Goal: Obtain resource: Obtain resource

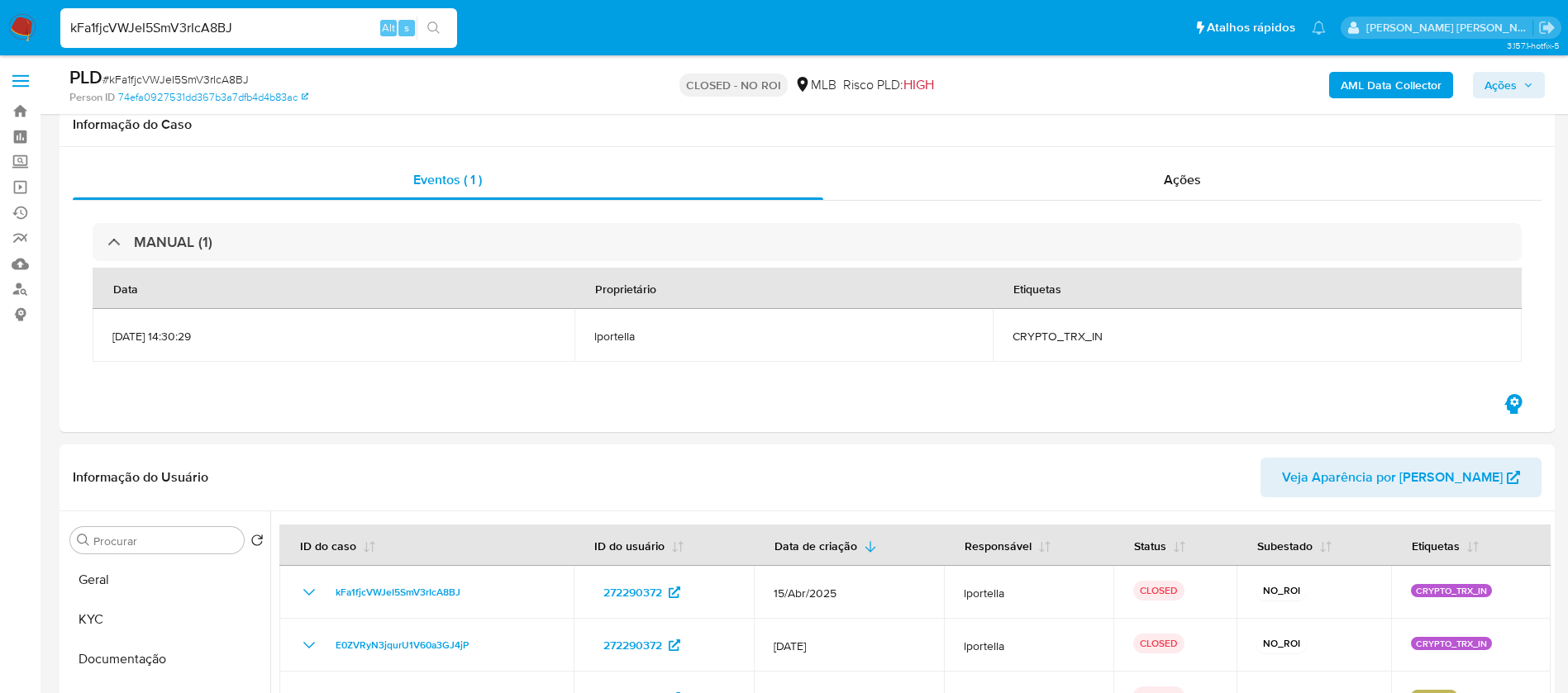
select select "10"
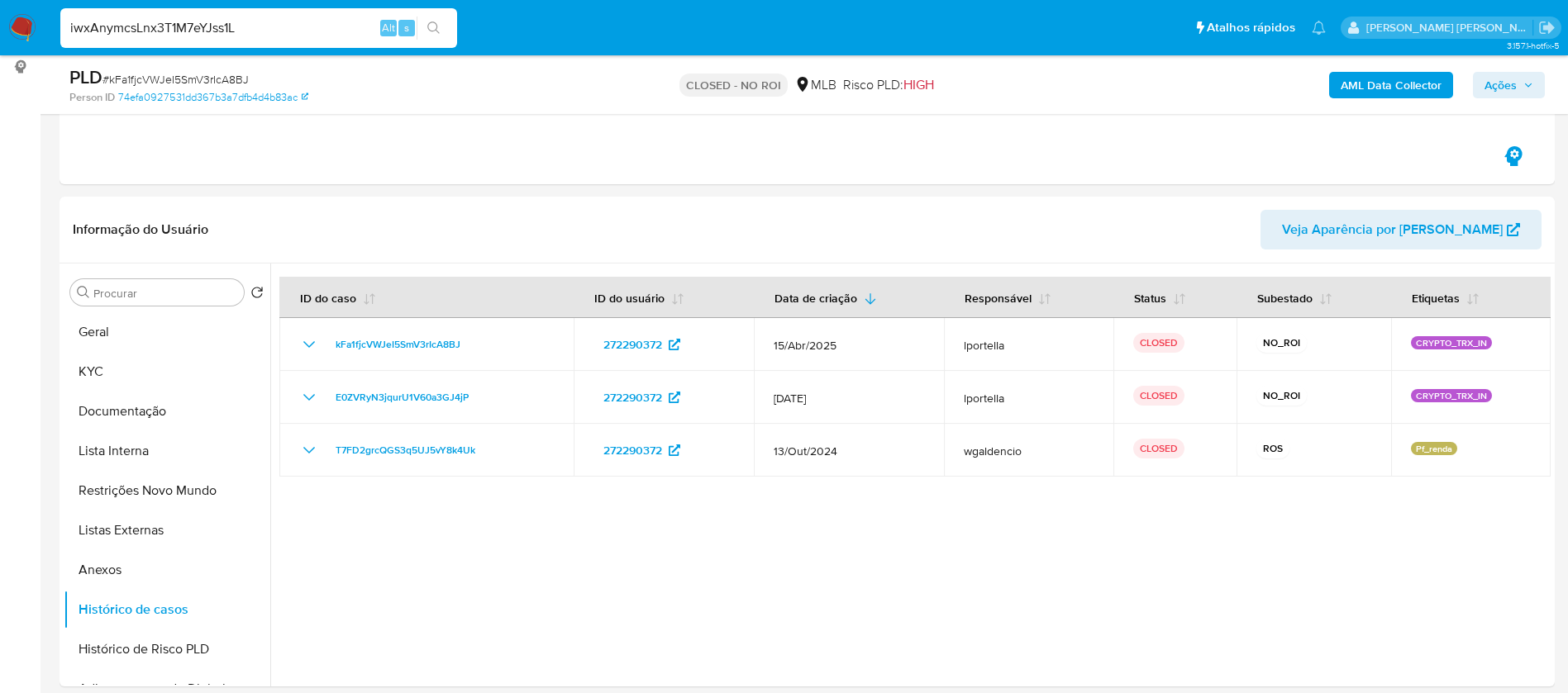
scroll to position [124, 0]
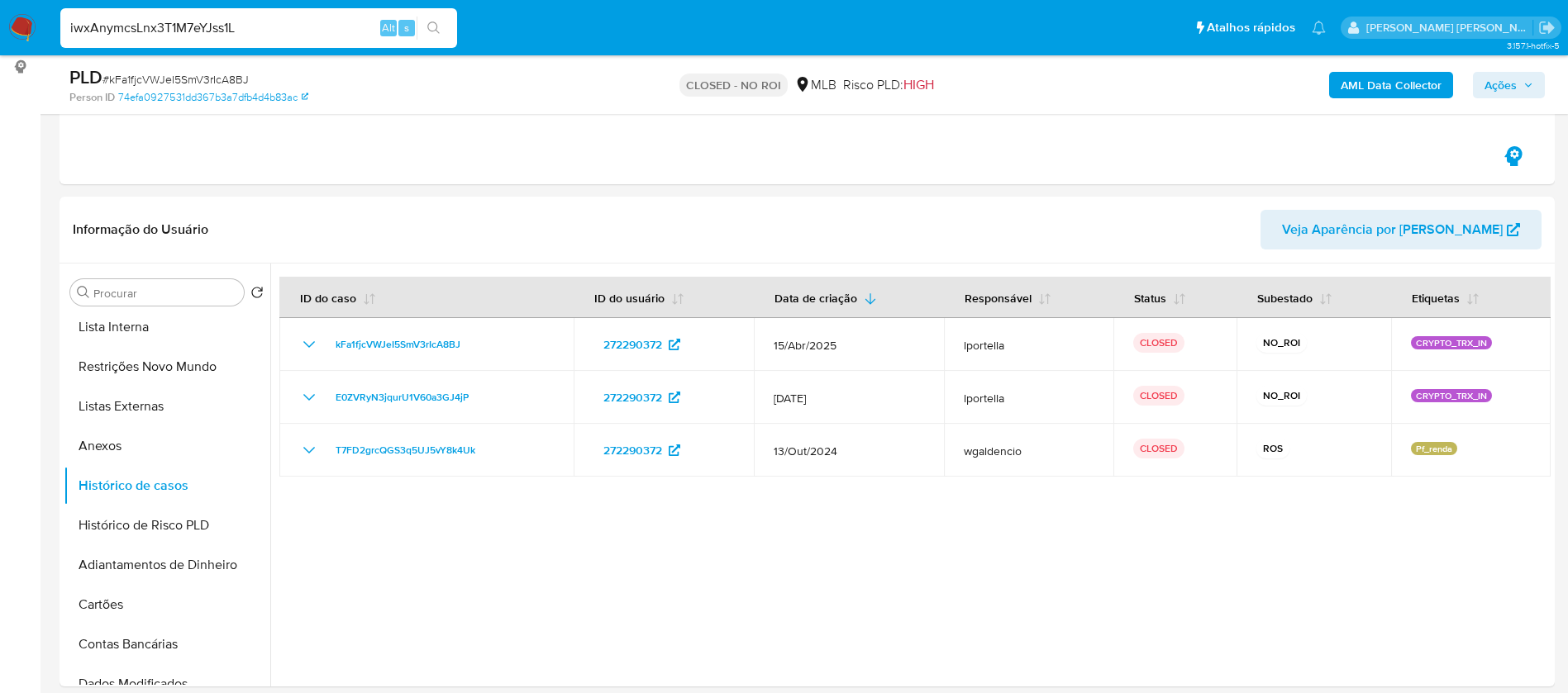
type input "iwxAnymcsLnx3T1M7eYJss1L"
click at [358, 18] on input "iwxAnymcsLnx3T1M7eYJss1L" at bounding box center [258, 28] width 396 height 22
click at [355, 18] on input "iwxAnymcsLnx3T1M7eYJss1L" at bounding box center [258, 28] width 396 height 22
click at [1127, 654] on div at bounding box center [910, 475] width 1280 height 423
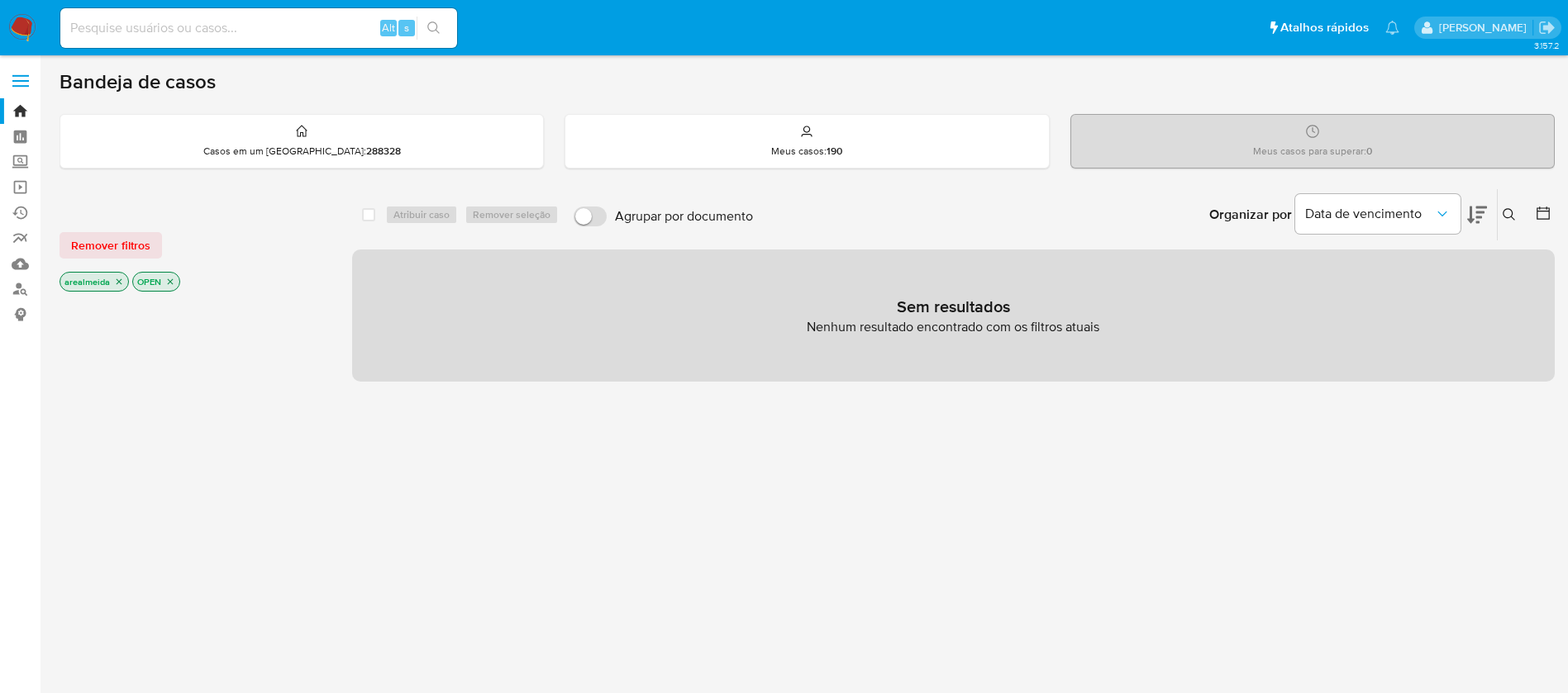
click at [116, 281] on icon "close-filter" at bounding box center [119, 282] width 10 height 10
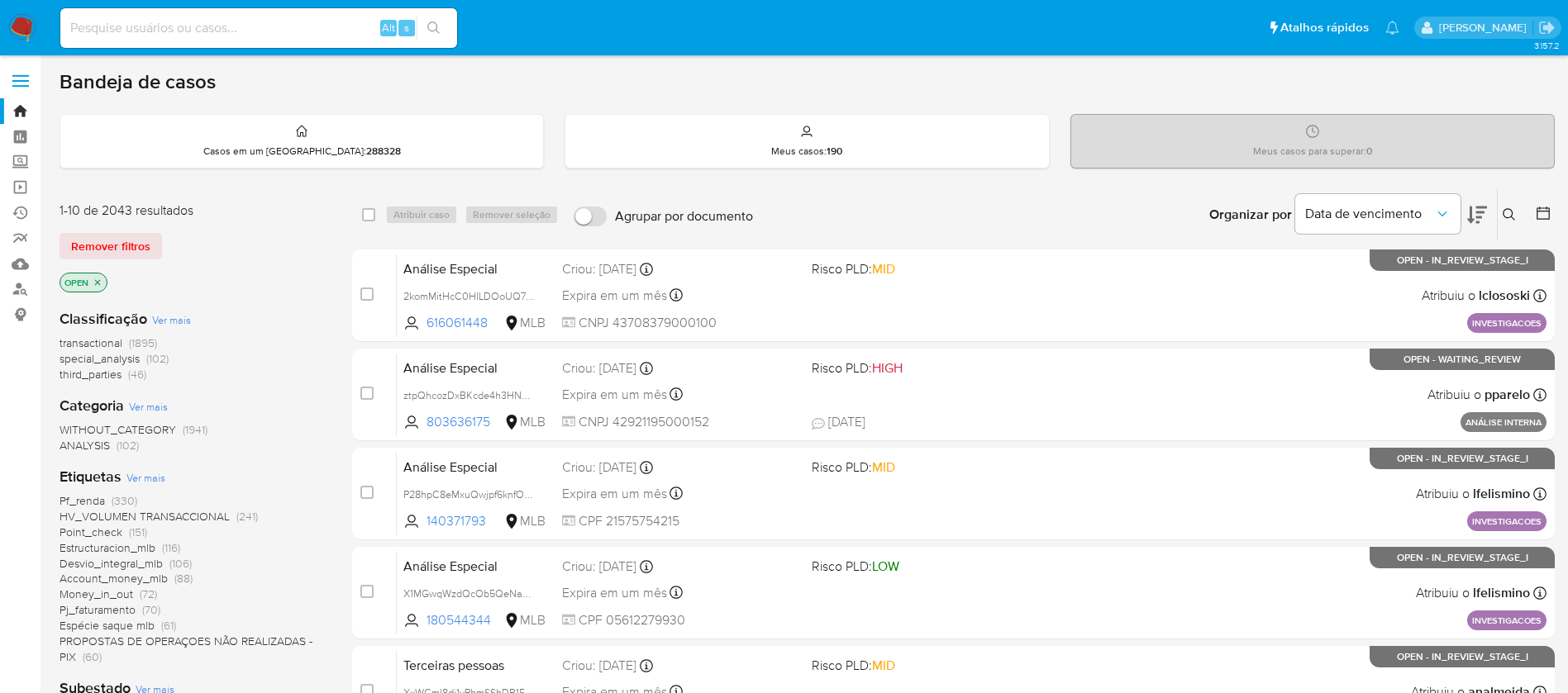
click at [103, 278] on p "OPEN" at bounding box center [83, 283] width 46 height 18
click at [102, 279] on icon "close-filter" at bounding box center [98, 283] width 10 height 10
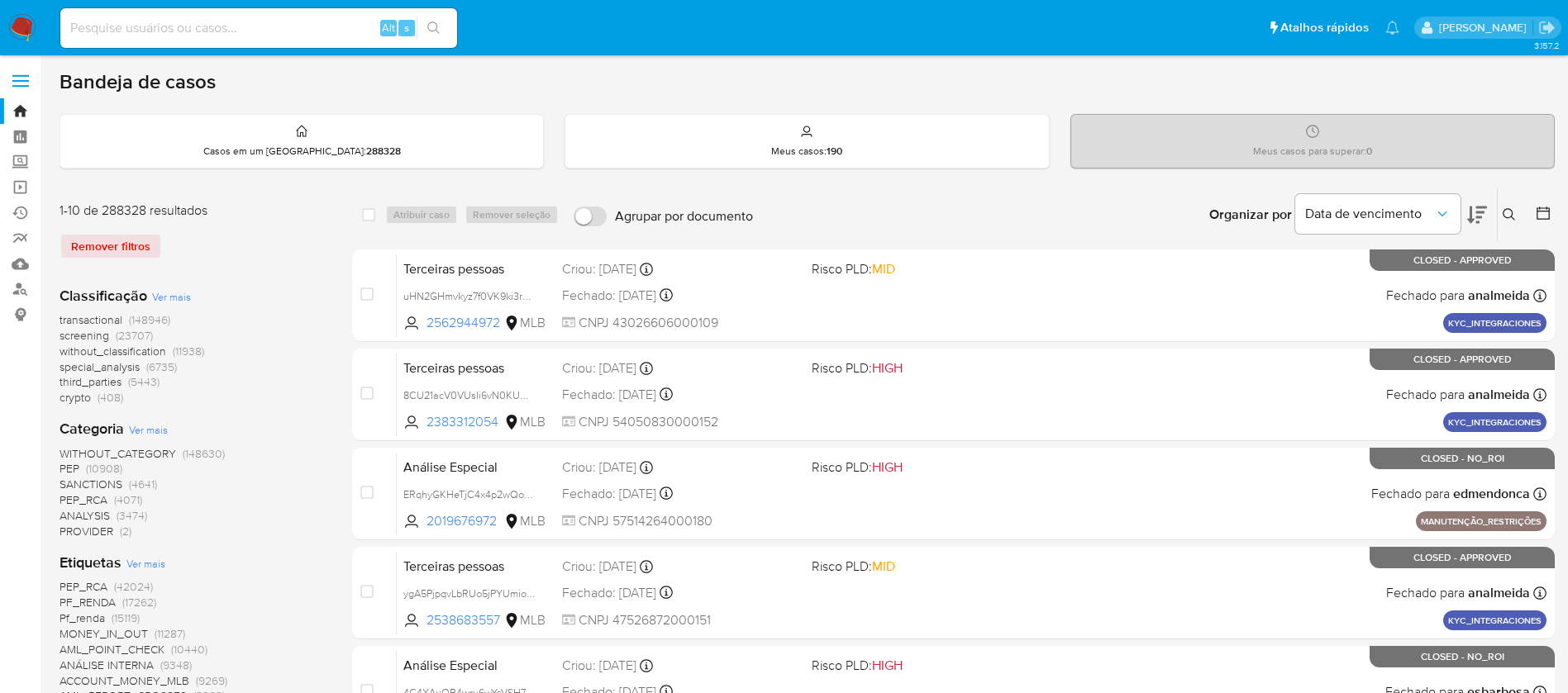
click at [291, 15] on div "Alt s" at bounding box center [258, 28] width 396 height 40
click at [291, 24] on input at bounding box center [258, 28] width 396 height 22
paste input "iwxAnymcsLnx3T1M7eYJss1L"
type input "iwxAnymcsLnx3T1M7eYJss1L"
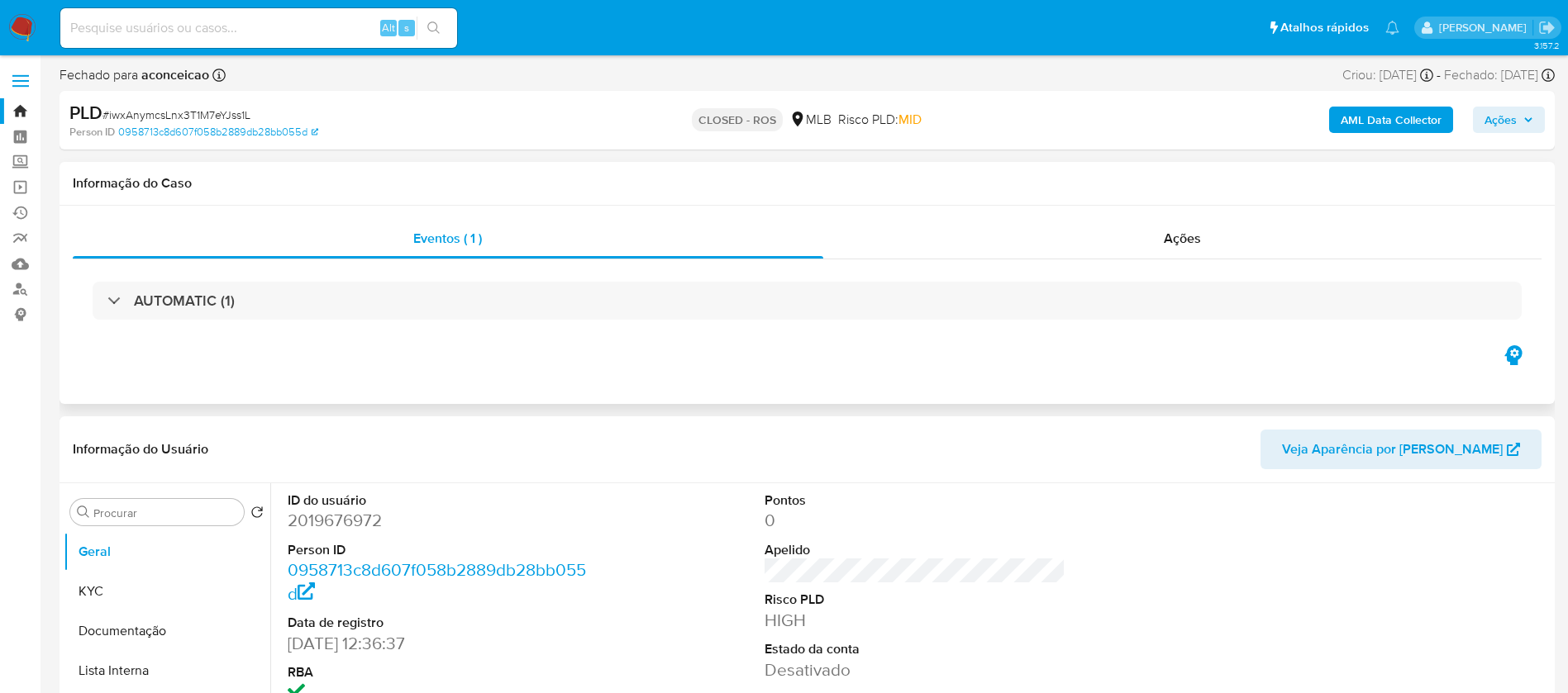
select select "10"
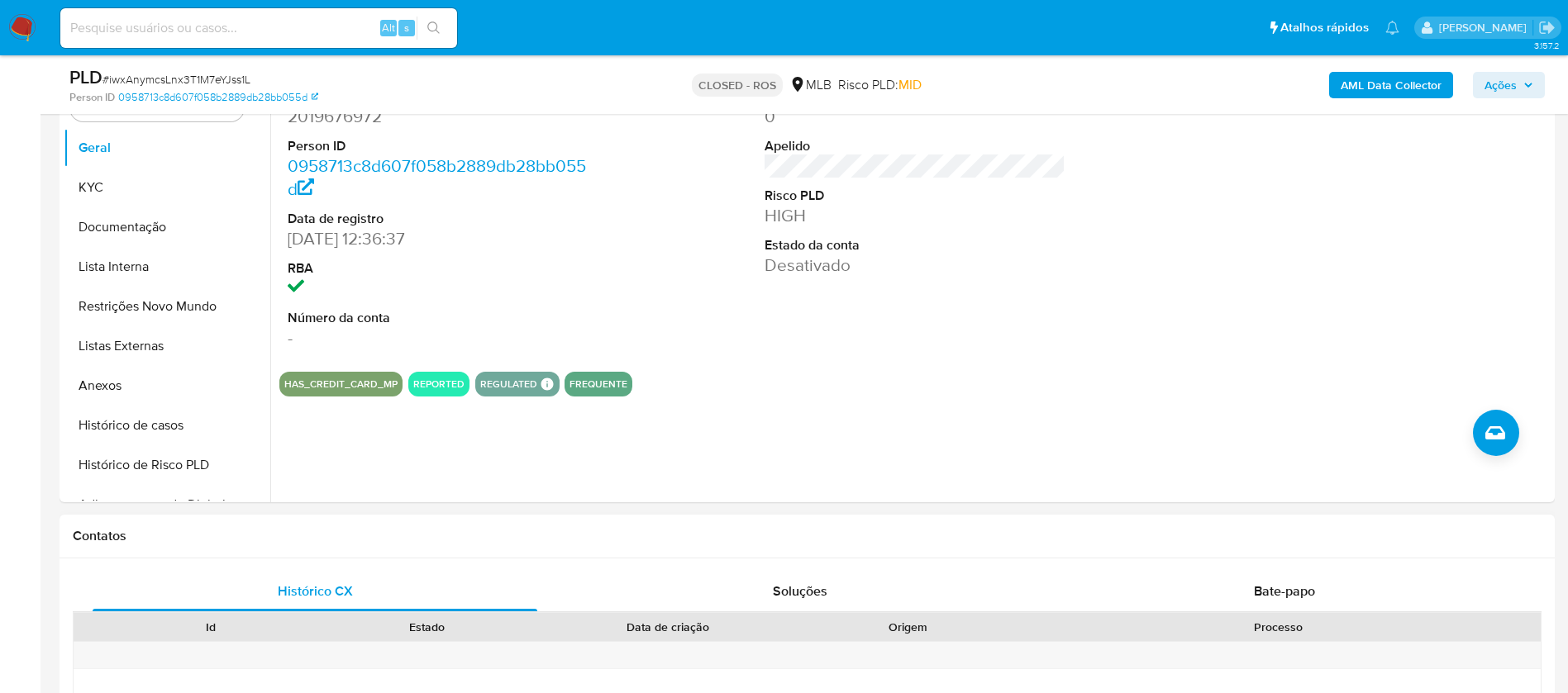
scroll to position [372, 0]
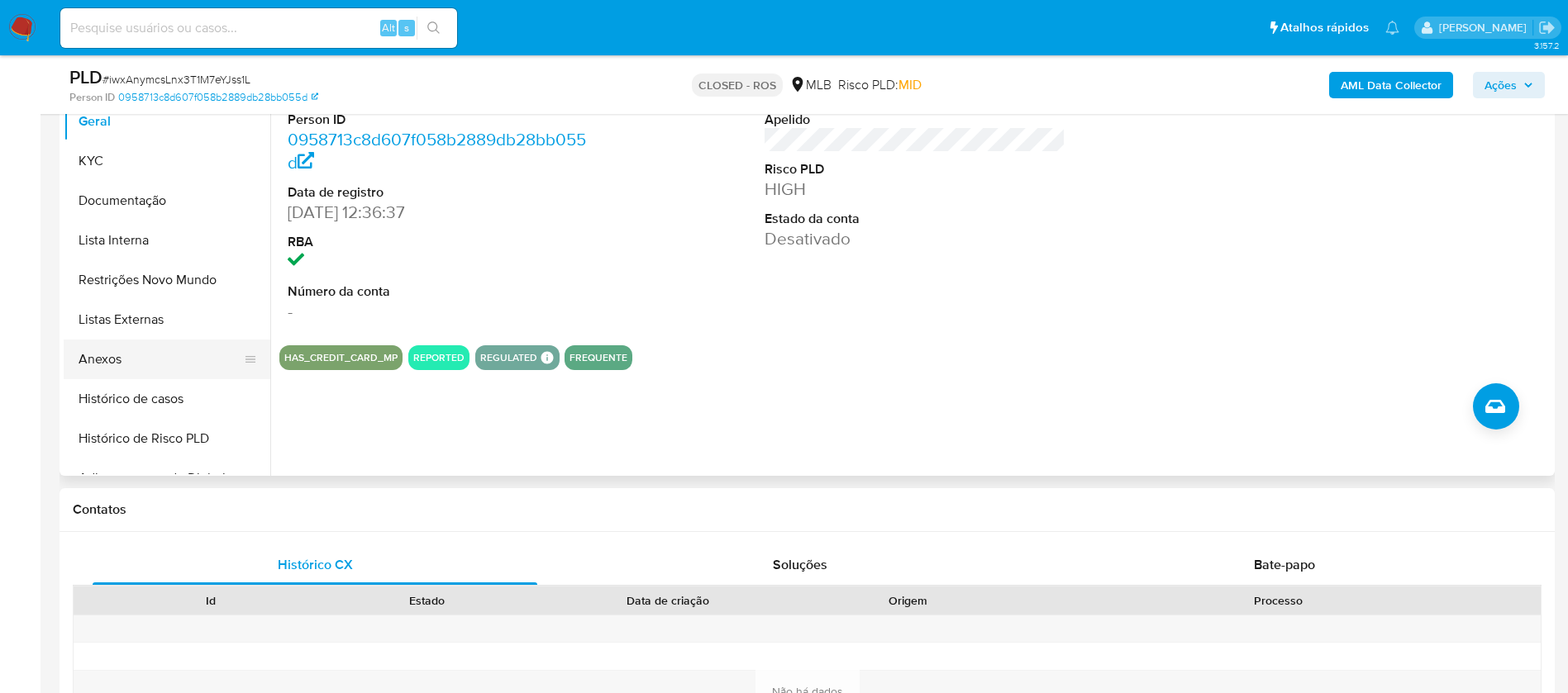
click at [103, 366] on button "Anexos" at bounding box center [160, 359] width 194 height 40
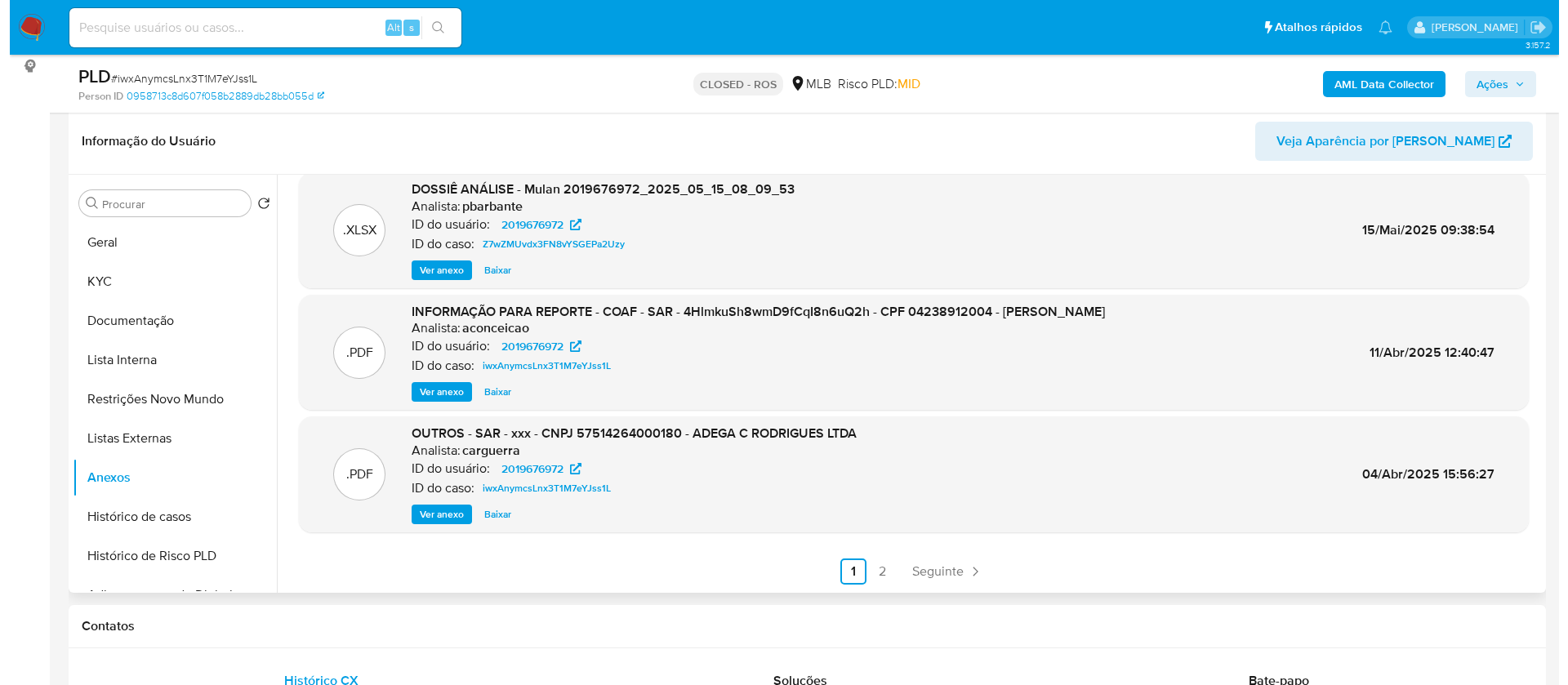
scroll to position [15, 0]
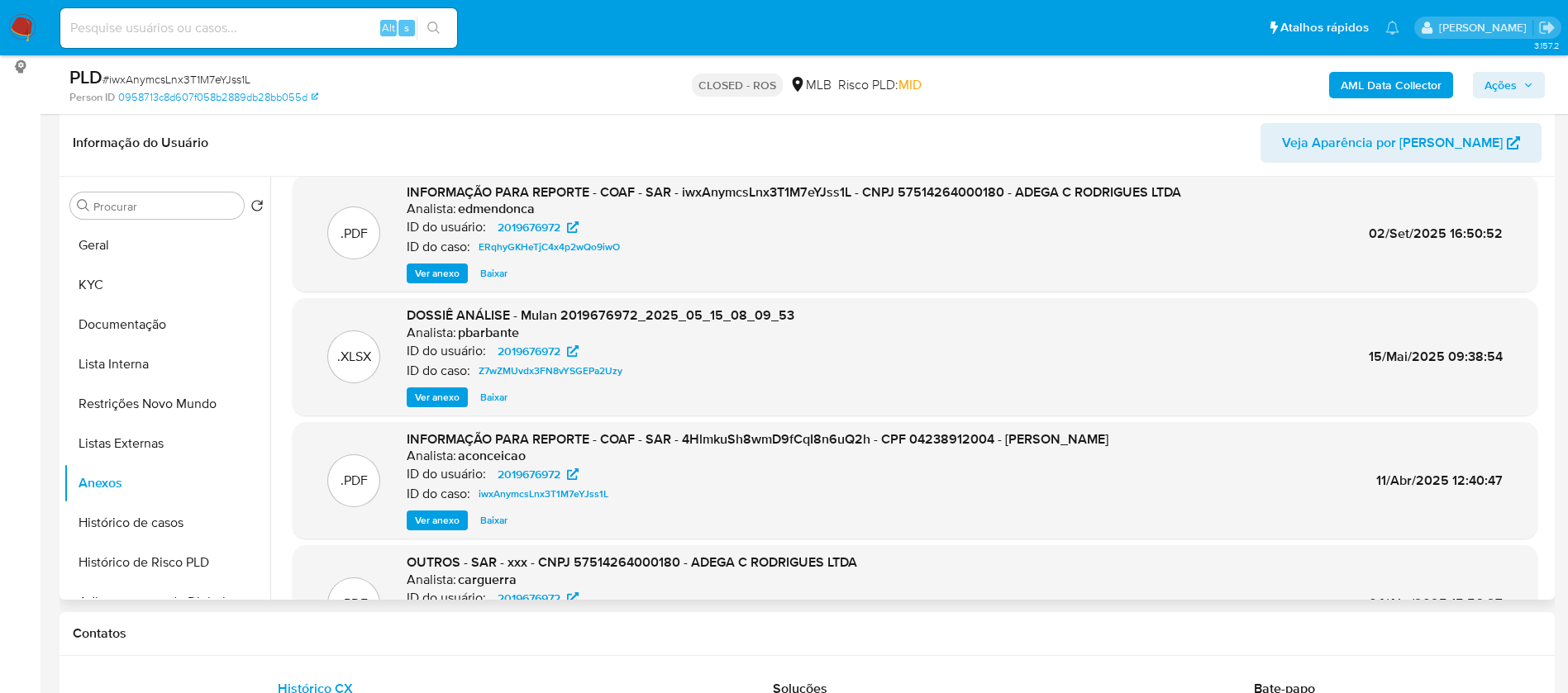
click at [442, 274] on span "Ver anexo" at bounding box center [436, 274] width 44 height 17
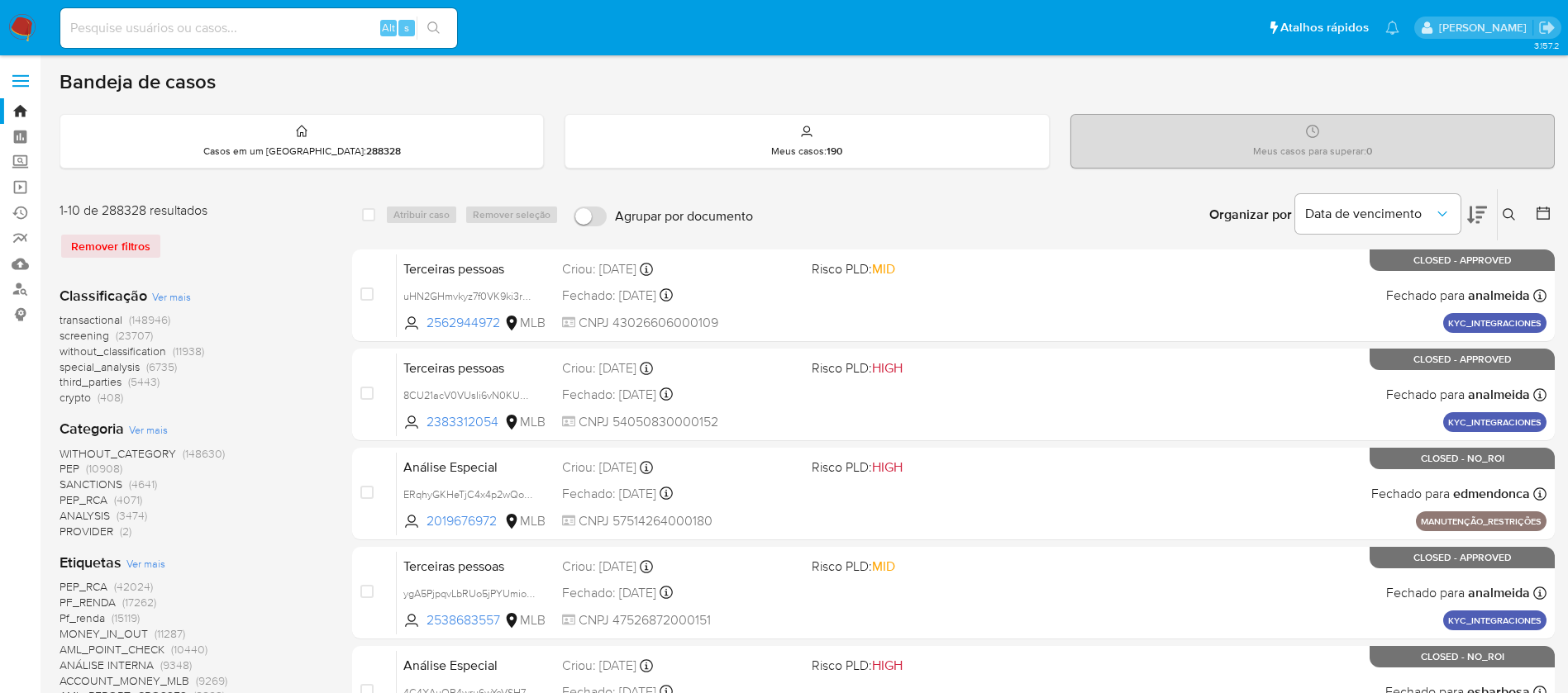
click at [219, 28] on input at bounding box center [258, 28] width 396 height 22
paste input "iwxAnymcsLnx3T1M7eYJss1L"
type input "iwxAnymcsLnx3T1M7eYJss1L"
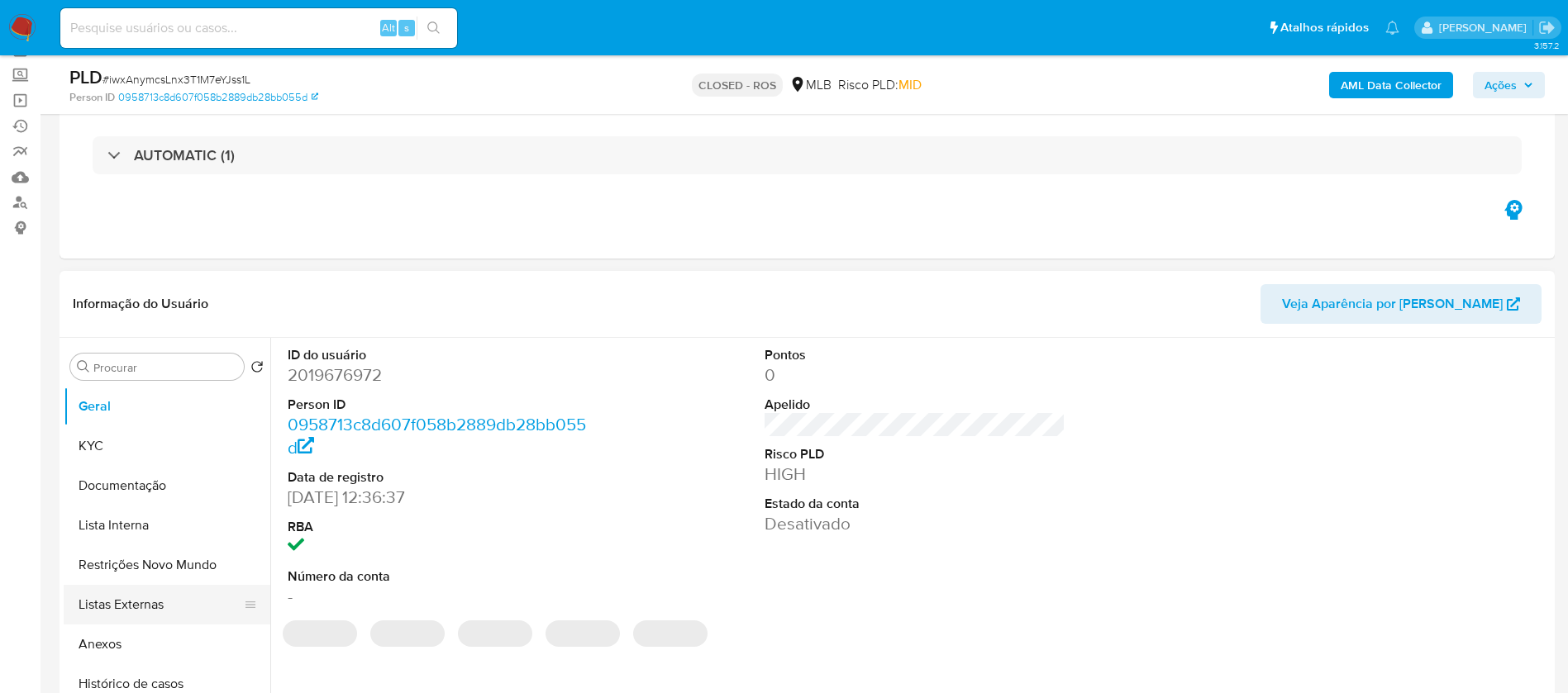
scroll to position [124, 0]
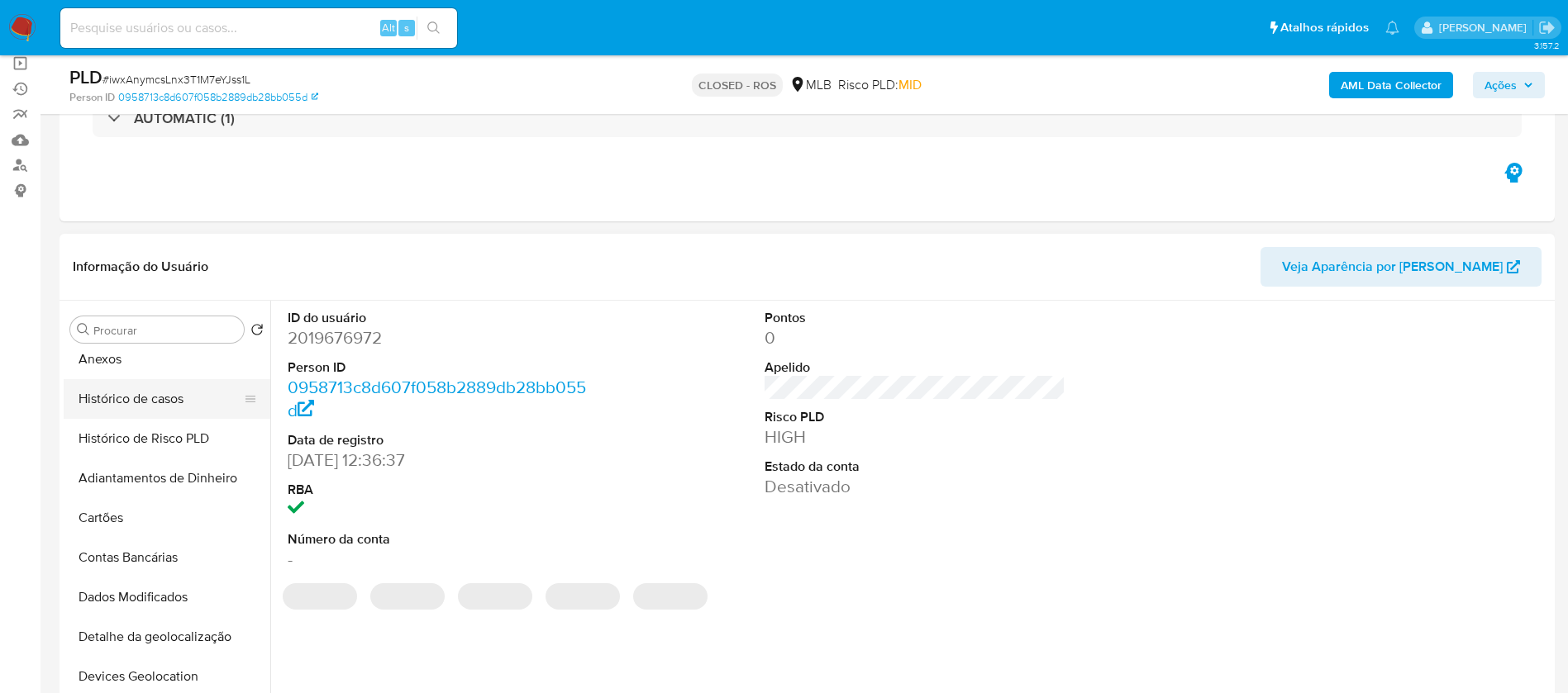
select select "10"
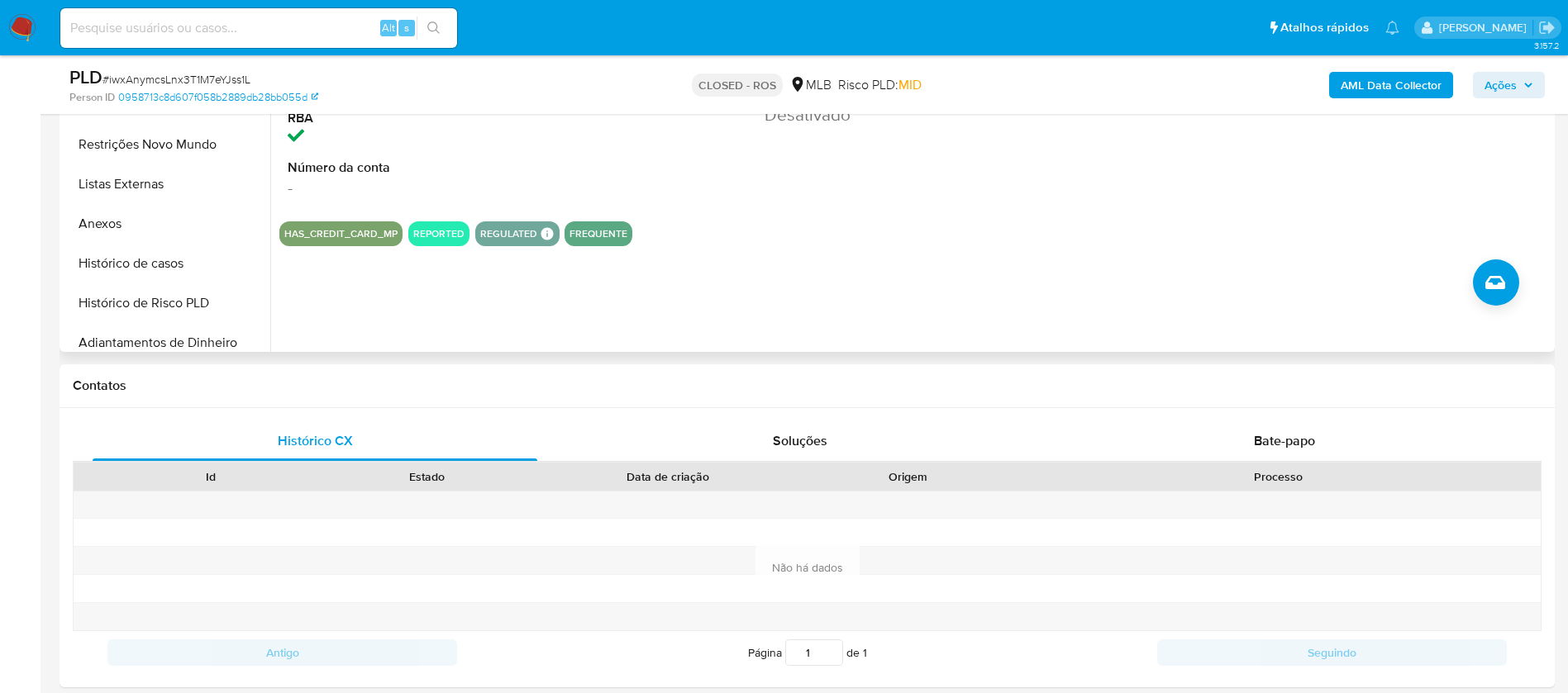
scroll to position [0, 0]
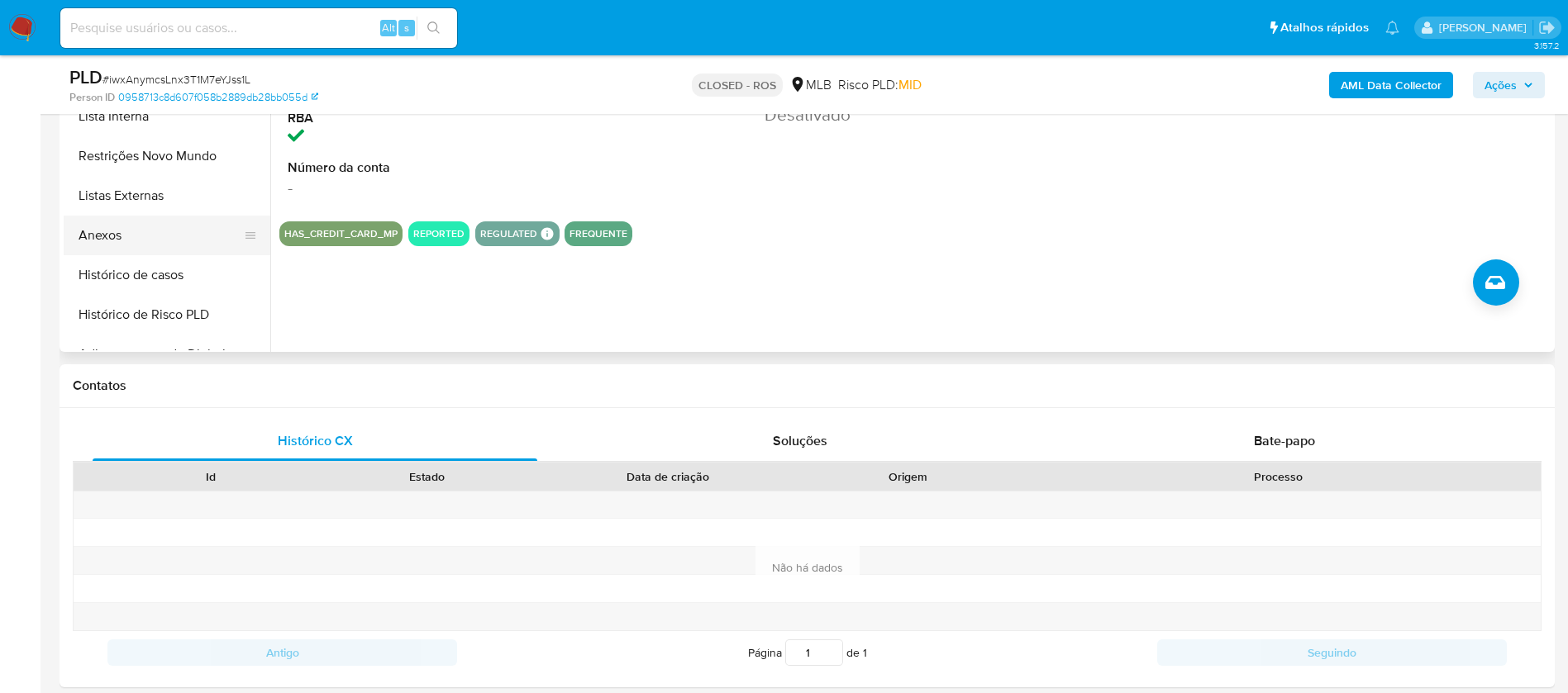
click at [102, 231] on button "Anexos" at bounding box center [160, 236] width 194 height 40
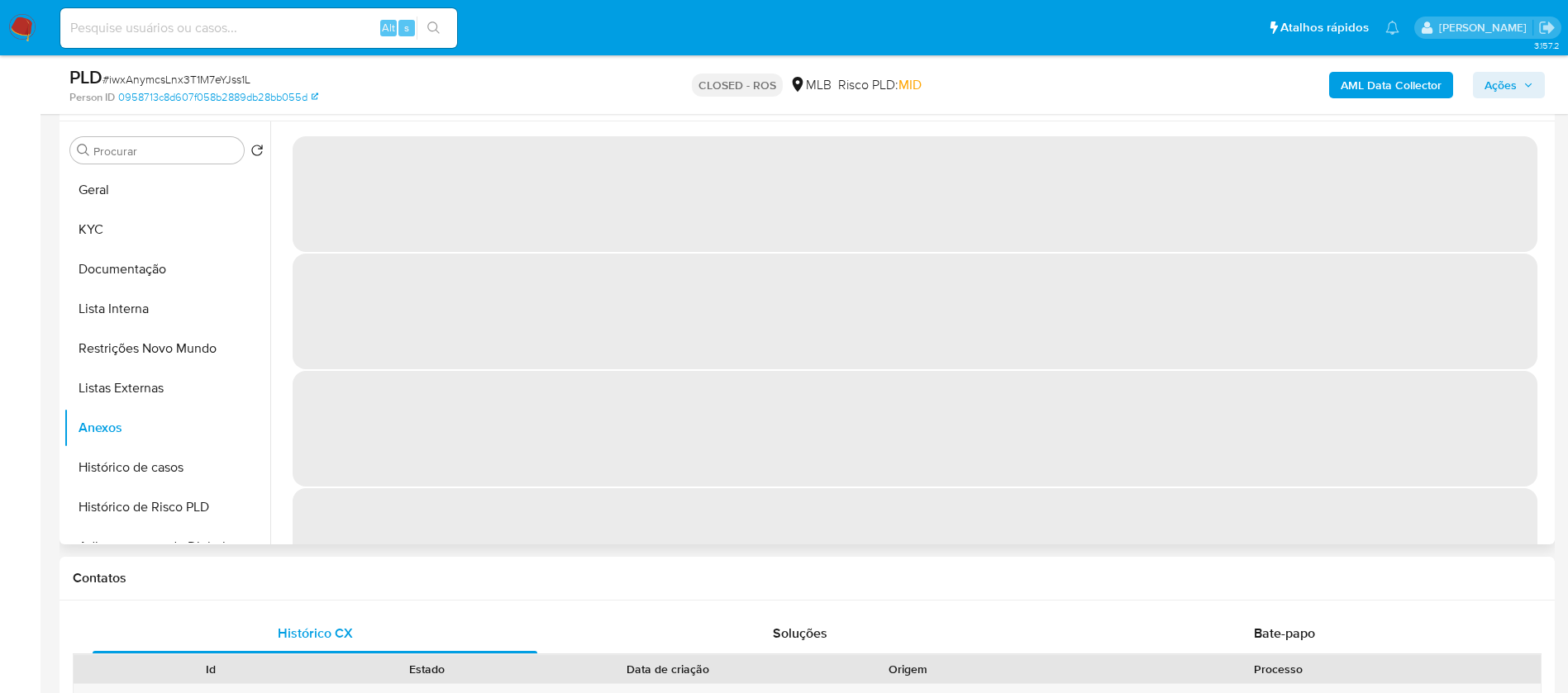
scroll to position [248, 0]
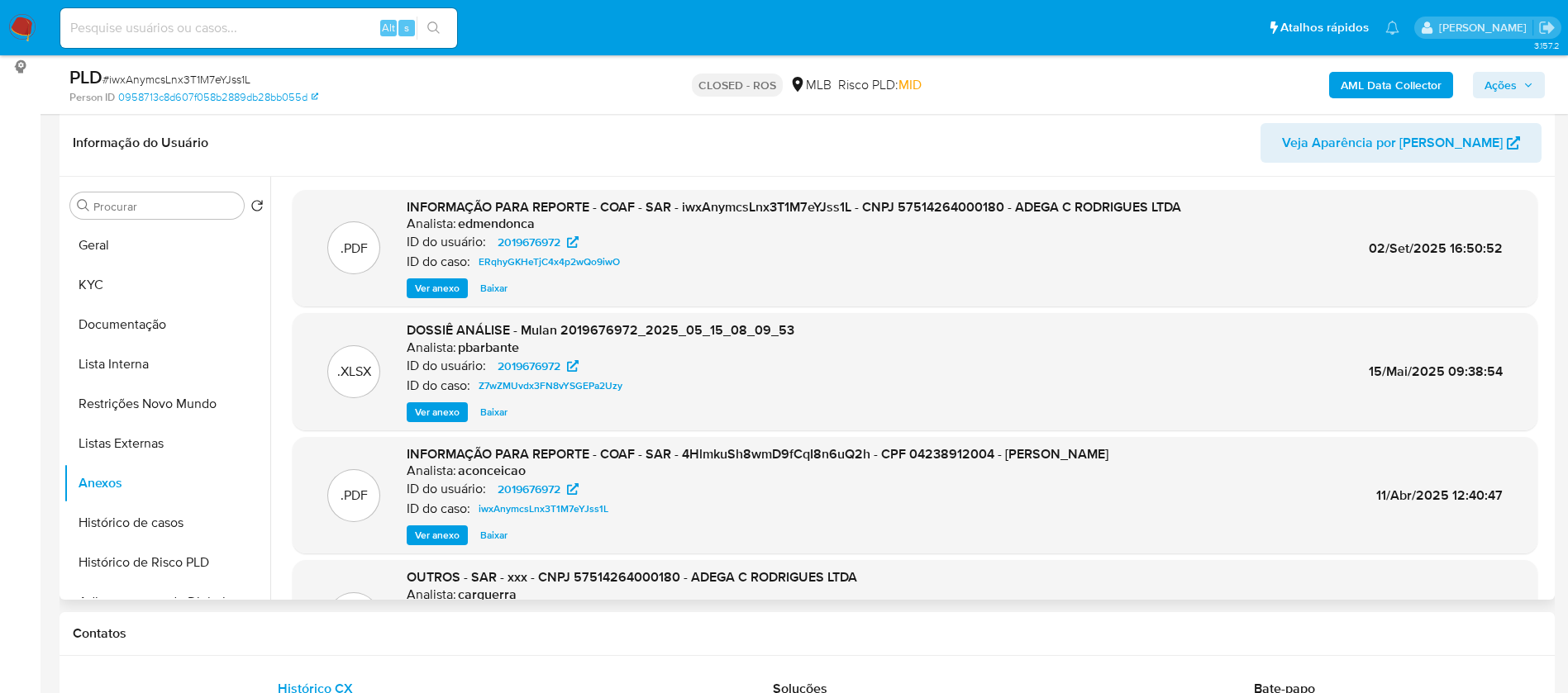
click at [491, 289] on span "Baixar" at bounding box center [494, 289] width 28 height 17
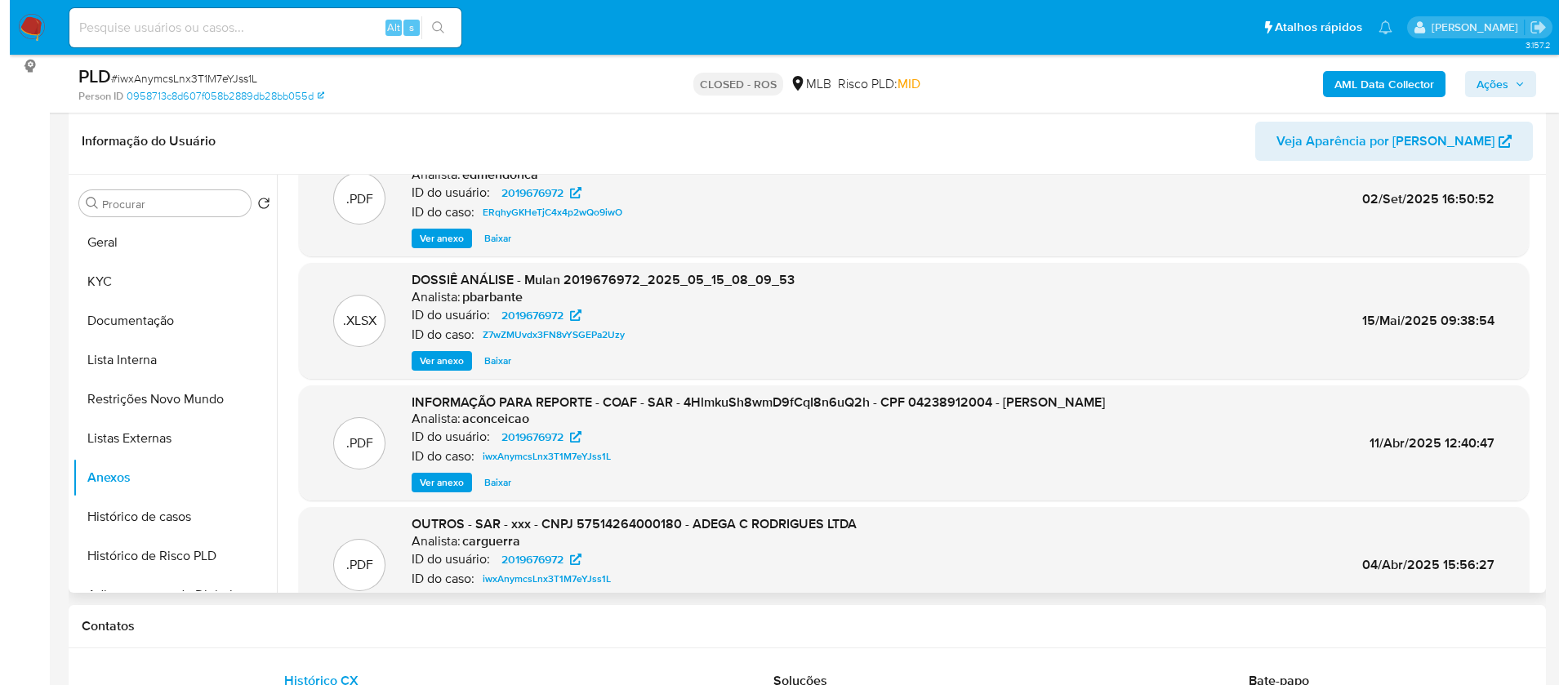
scroll to position [15, 0]
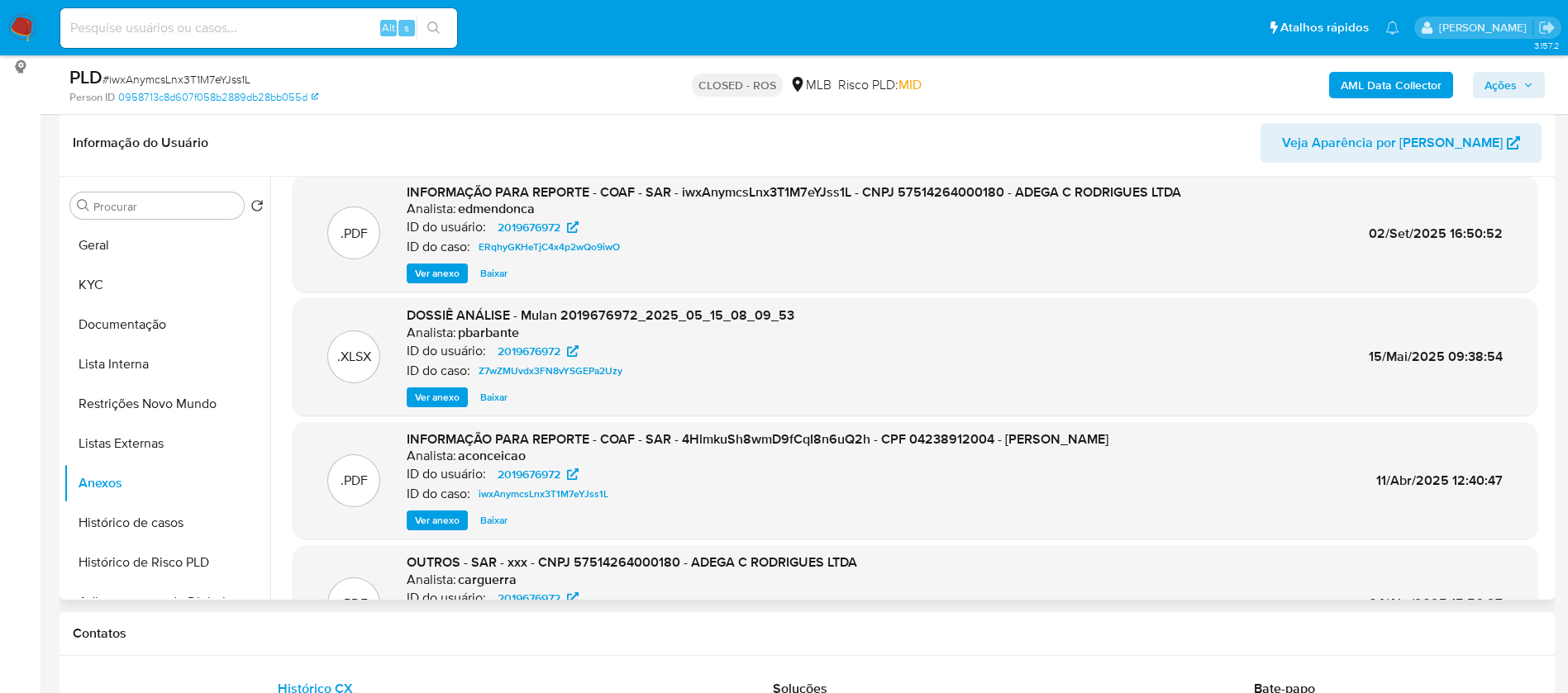
click at [431, 392] on span "Ver anexo" at bounding box center [436, 398] width 44 height 17
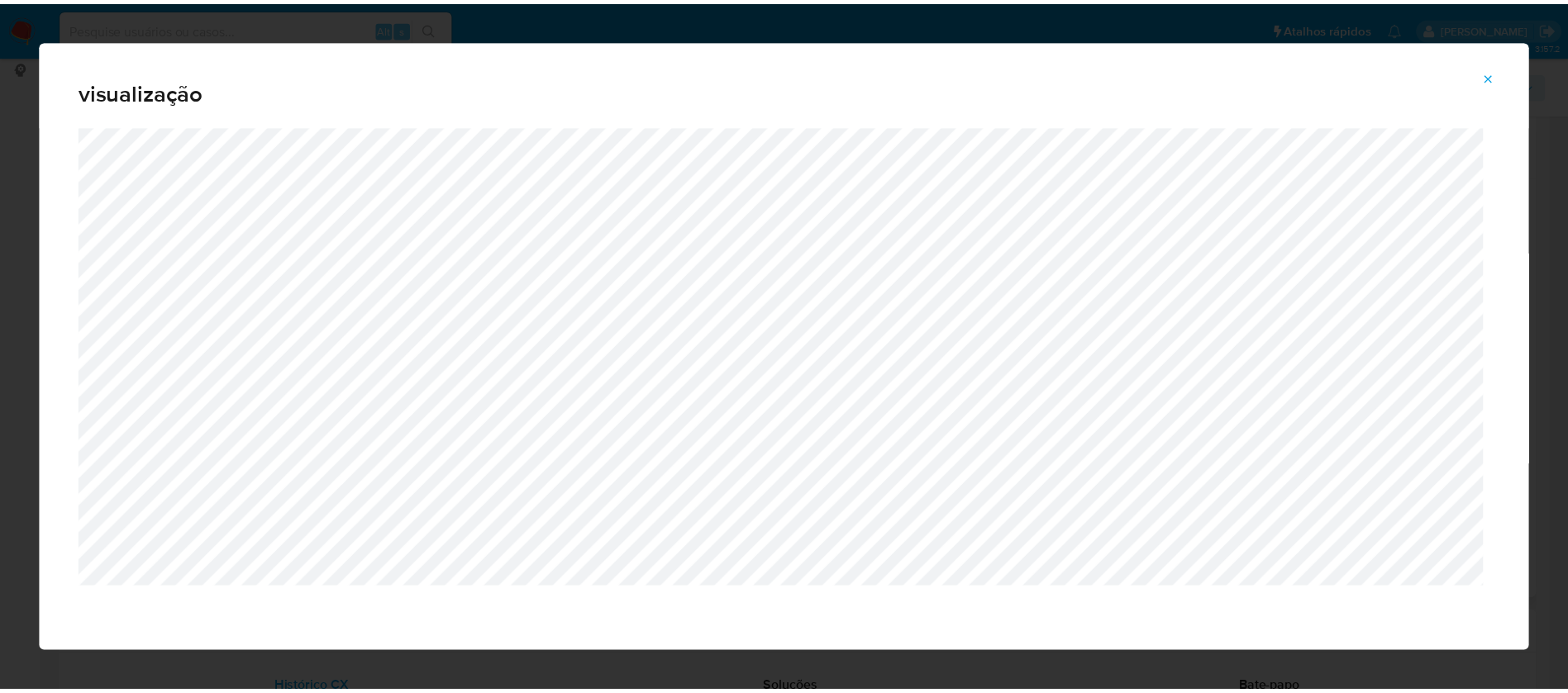
scroll to position [1, 0]
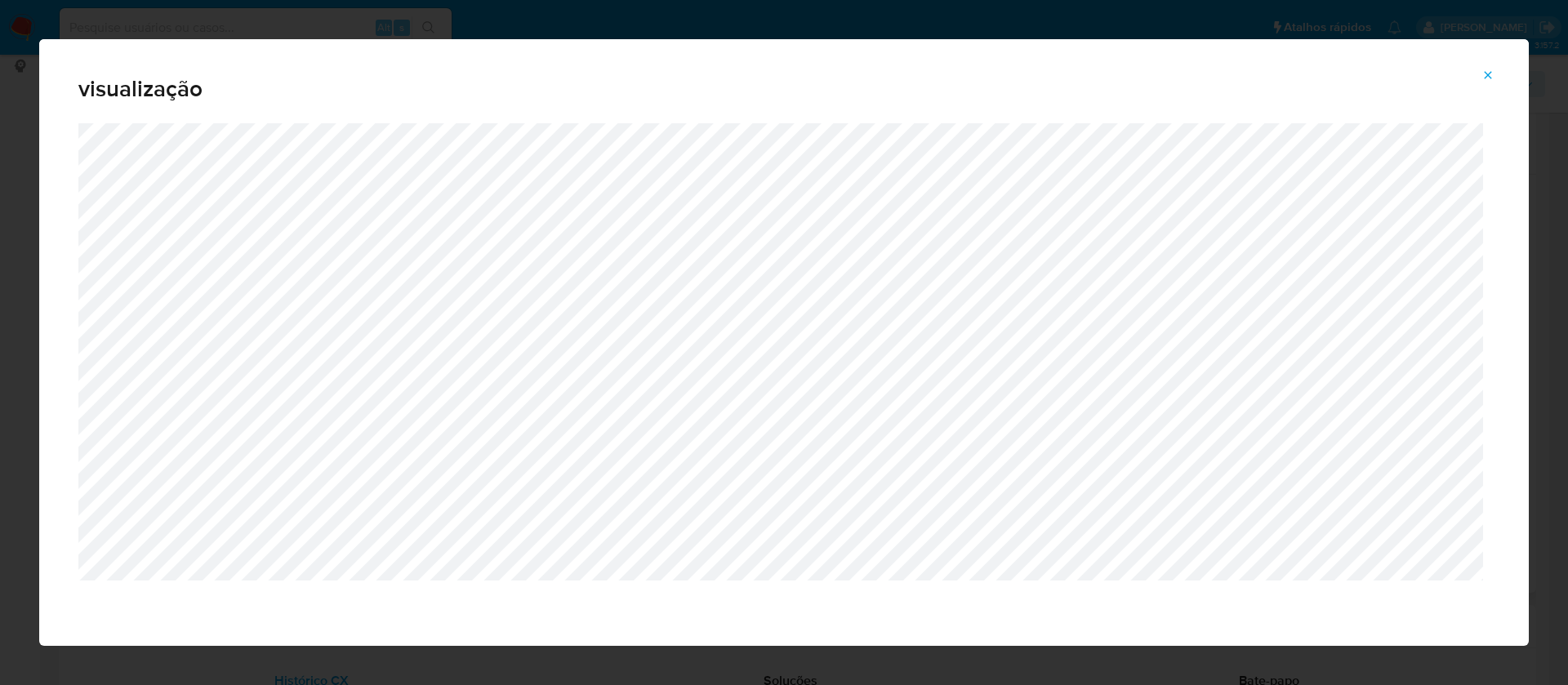
drag, startPoint x: 1495, startPoint y: 66, endPoint x: 1481, endPoint y: 79, distance: 19.1
click at [1495, 67] on button "Attachment preview" at bounding box center [1488, 75] width 36 height 26
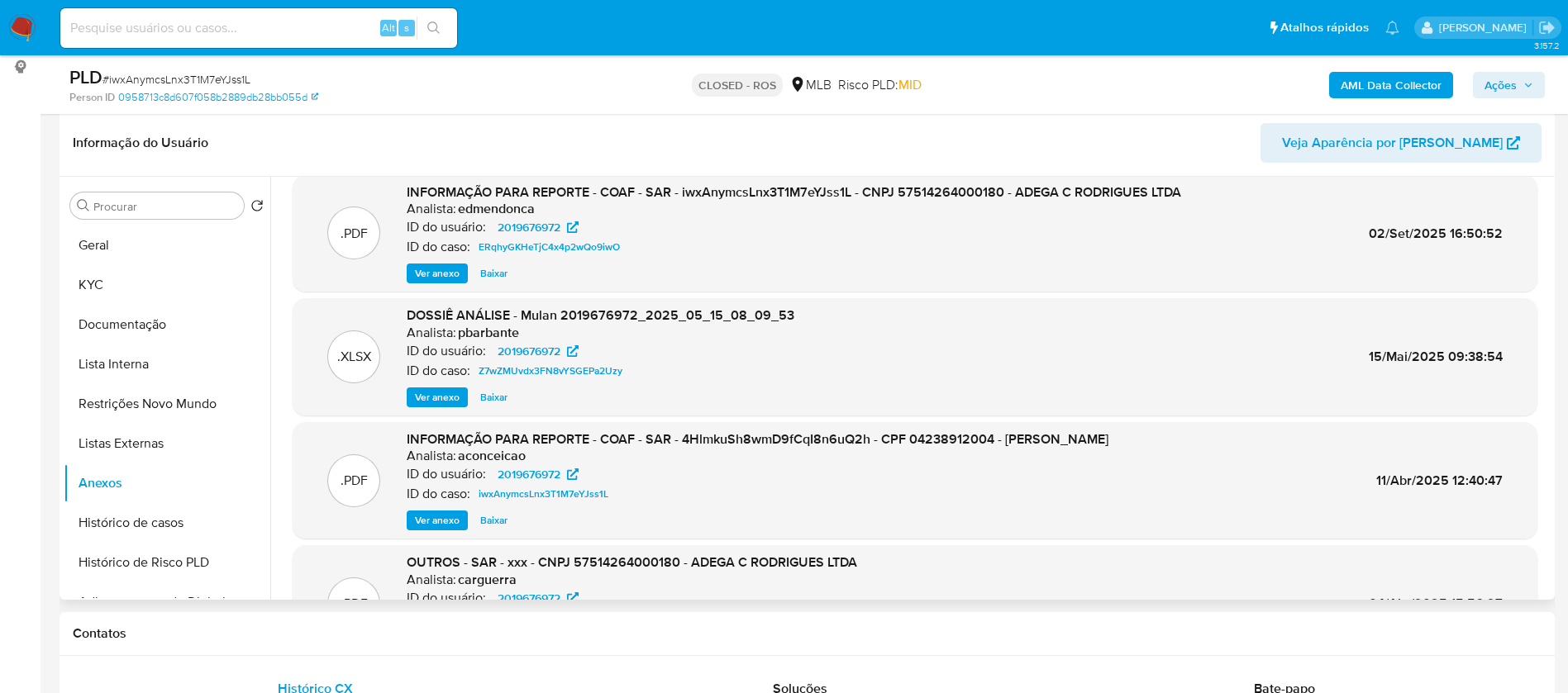
click at [497, 397] on span "Baixar" at bounding box center [494, 398] width 28 height 17
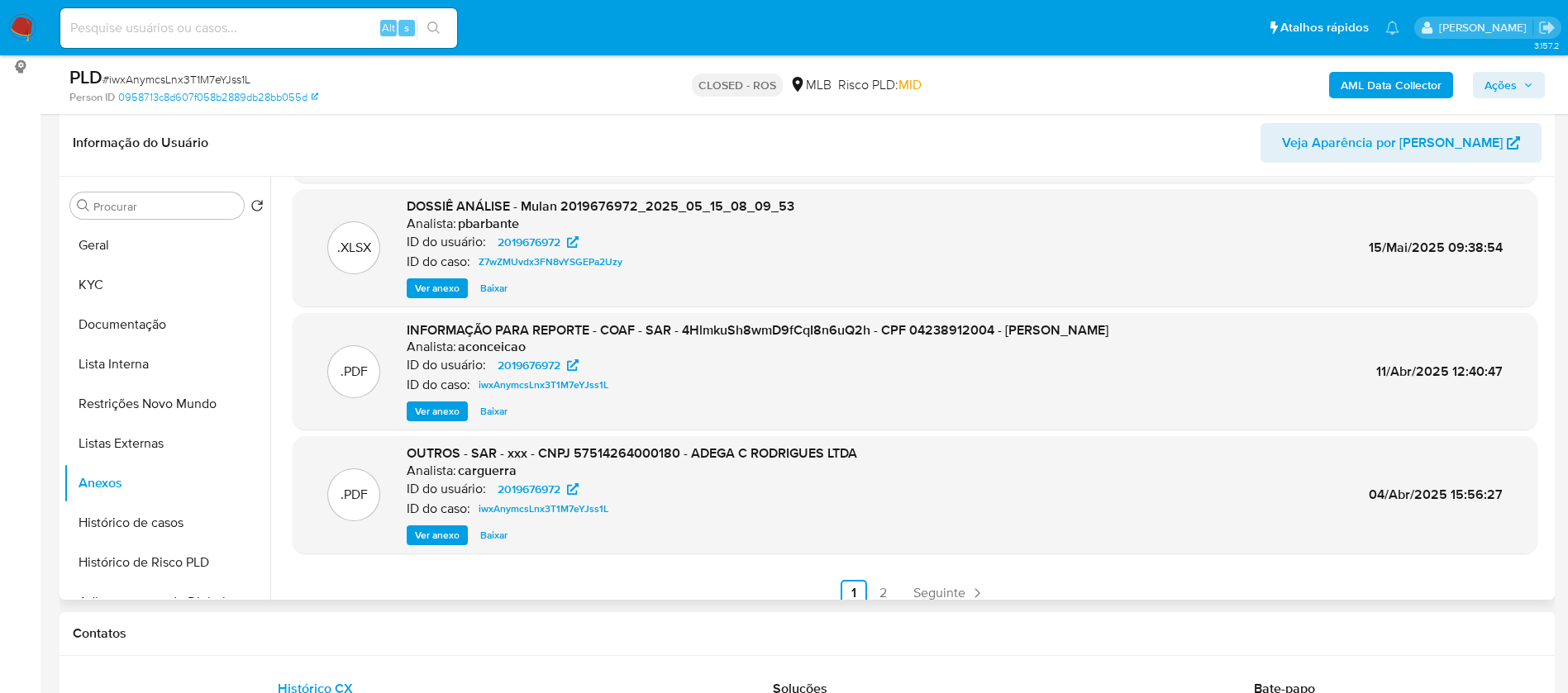
scroll to position [138, 0]
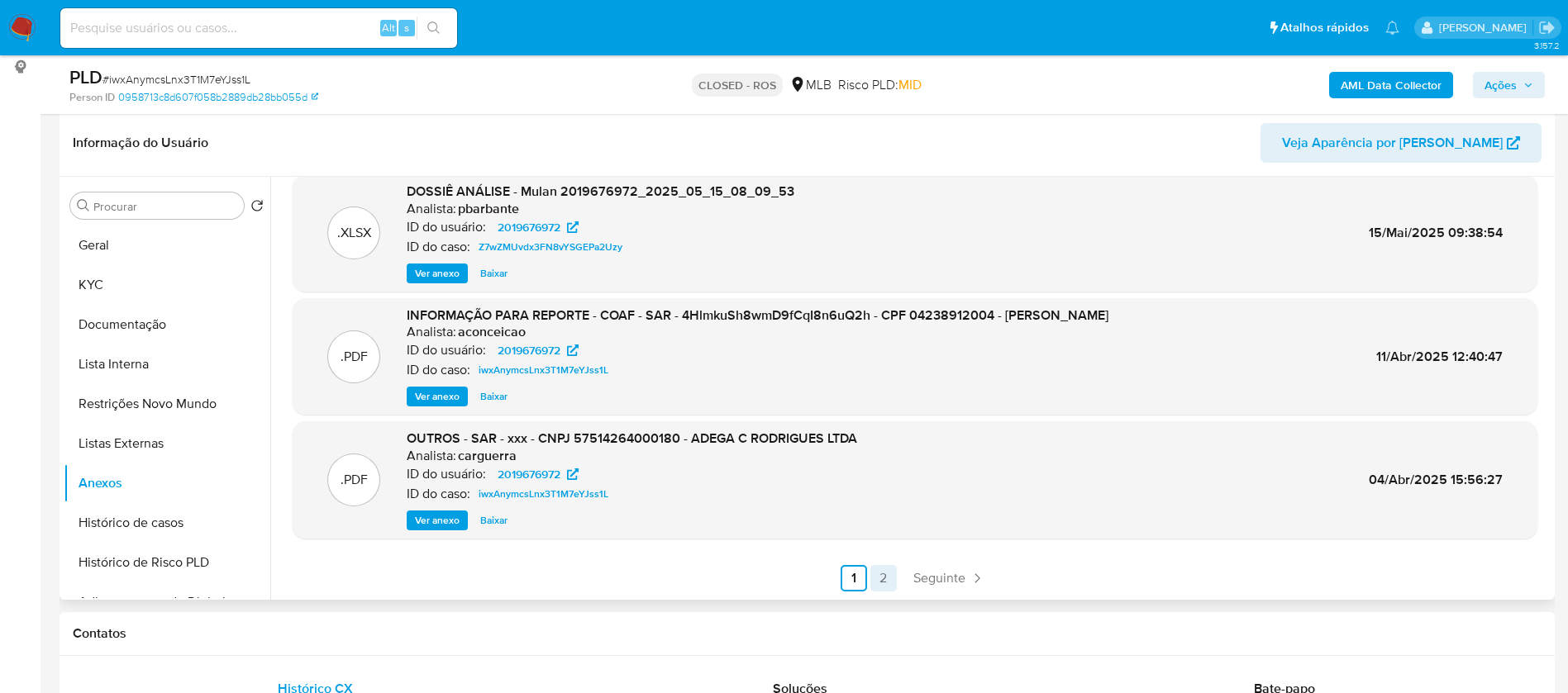
click at [876, 581] on link "2" at bounding box center [884, 579] width 27 height 27
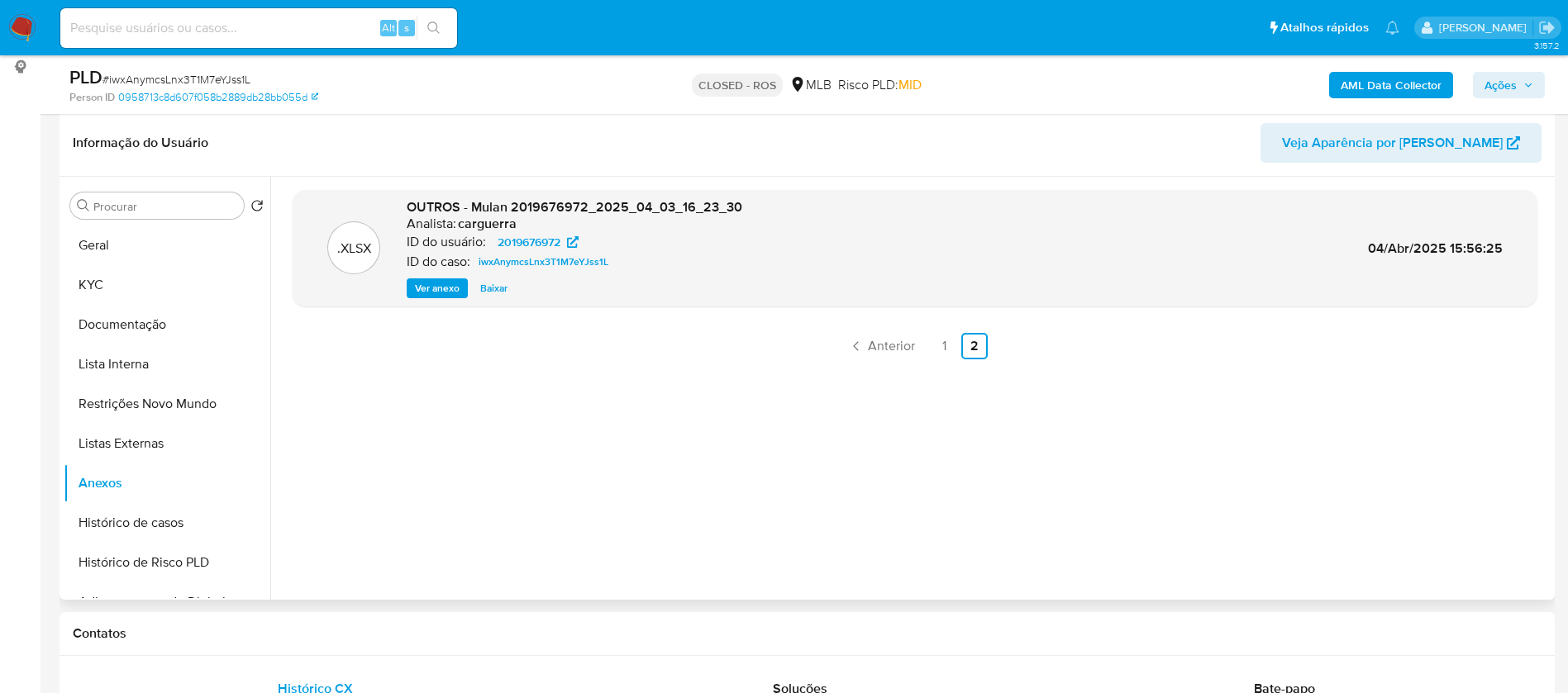
click at [495, 288] on span "Baixar" at bounding box center [494, 289] width 28 height 17
click at [492, 291] on span "Baixar" at bounding box center [494, 289] width 28 height 17
click at [263, 32] on input at bounding box center [258, 28] width 396 height 22
paste input "kFa1fjcVWJeI5SmV3rIcA8BJ"
type input "kFa1fjcVWJeI5SmV3rIcA8BJ"
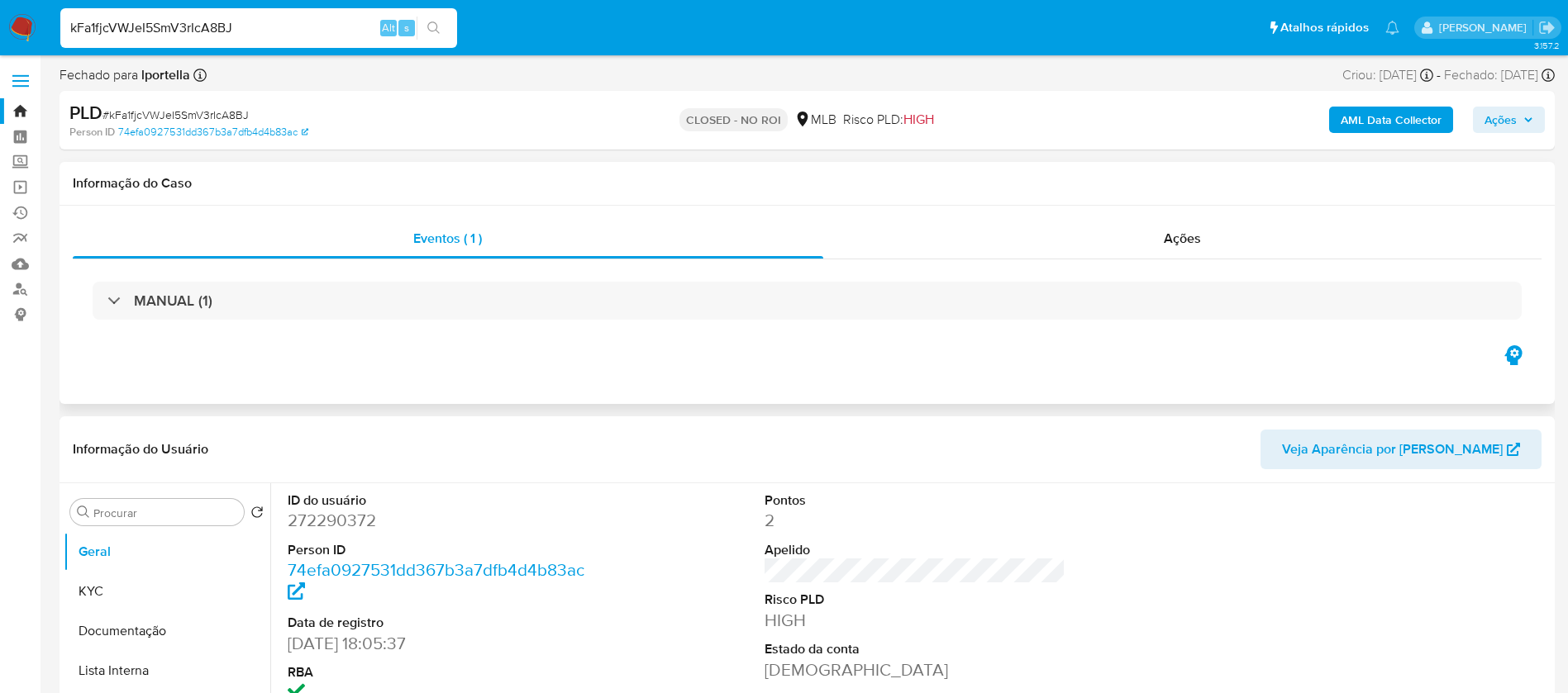
select select "10"
click at [293, 23] on input "kFa1fjcVWJeI5SmV3rIcA8BJ" at bounding box center [258, 28] width 396 height 22
click at [291, 23] on input "kFa1fjcVWJeI5SmV3rIcA8BJ" at bounding box center [258, 28] width 396 height 22
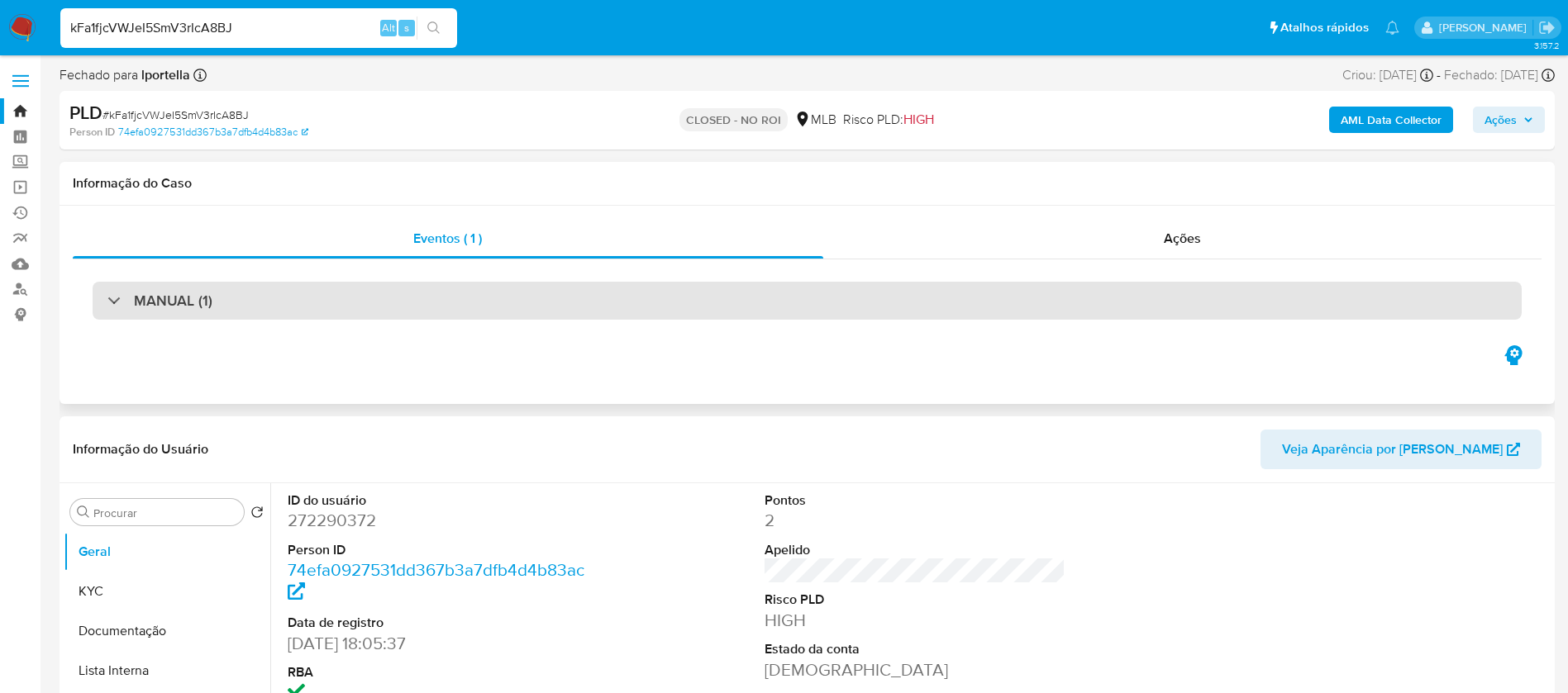
click at [212, 301] on div "MANUAL (1)" at bounding box center [807, 301] width 1429 height 38
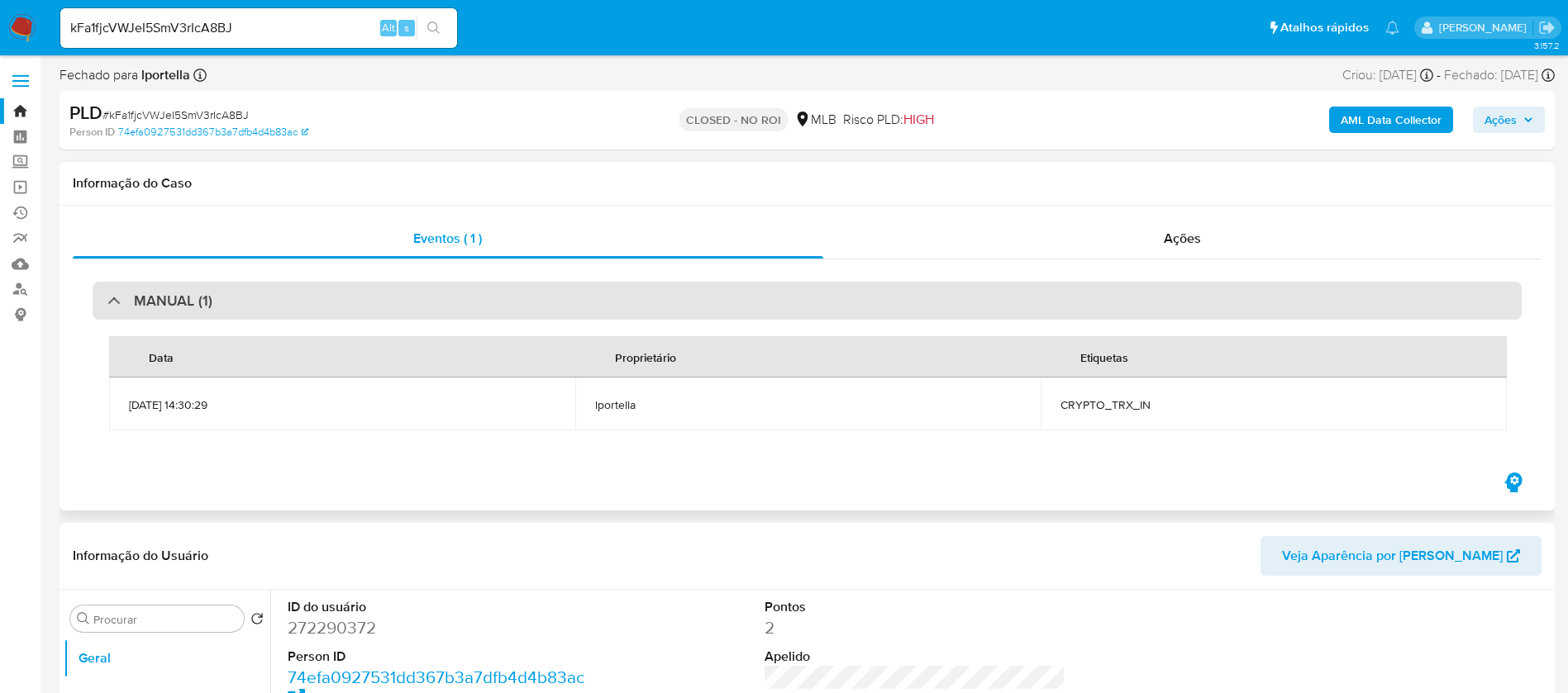
click at [212, 301] on div "MANUAL (1)" at bounding box center [807, 301] width 1429 height 38
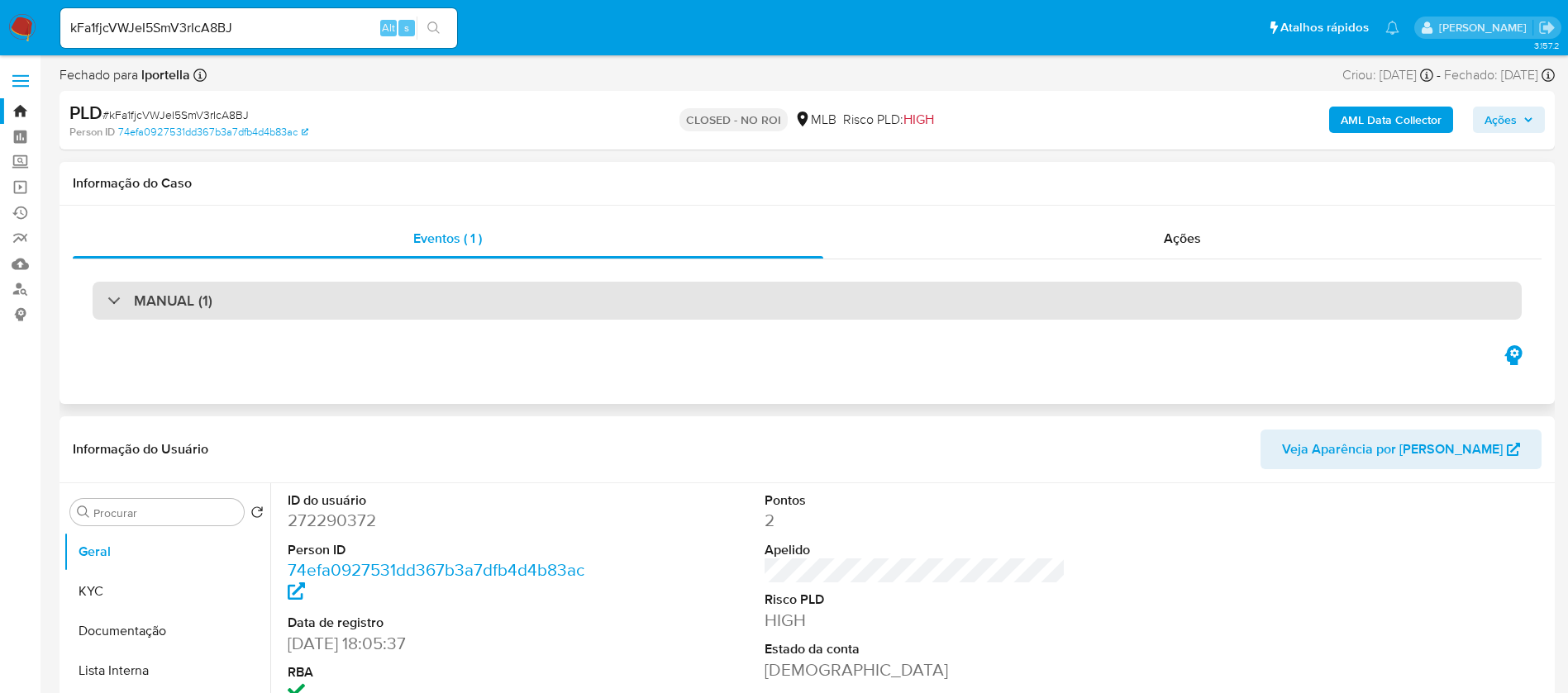
click at [344, 294] on div "MANUAL (1)" at bounding box center [807, 301] width 1429 height 38
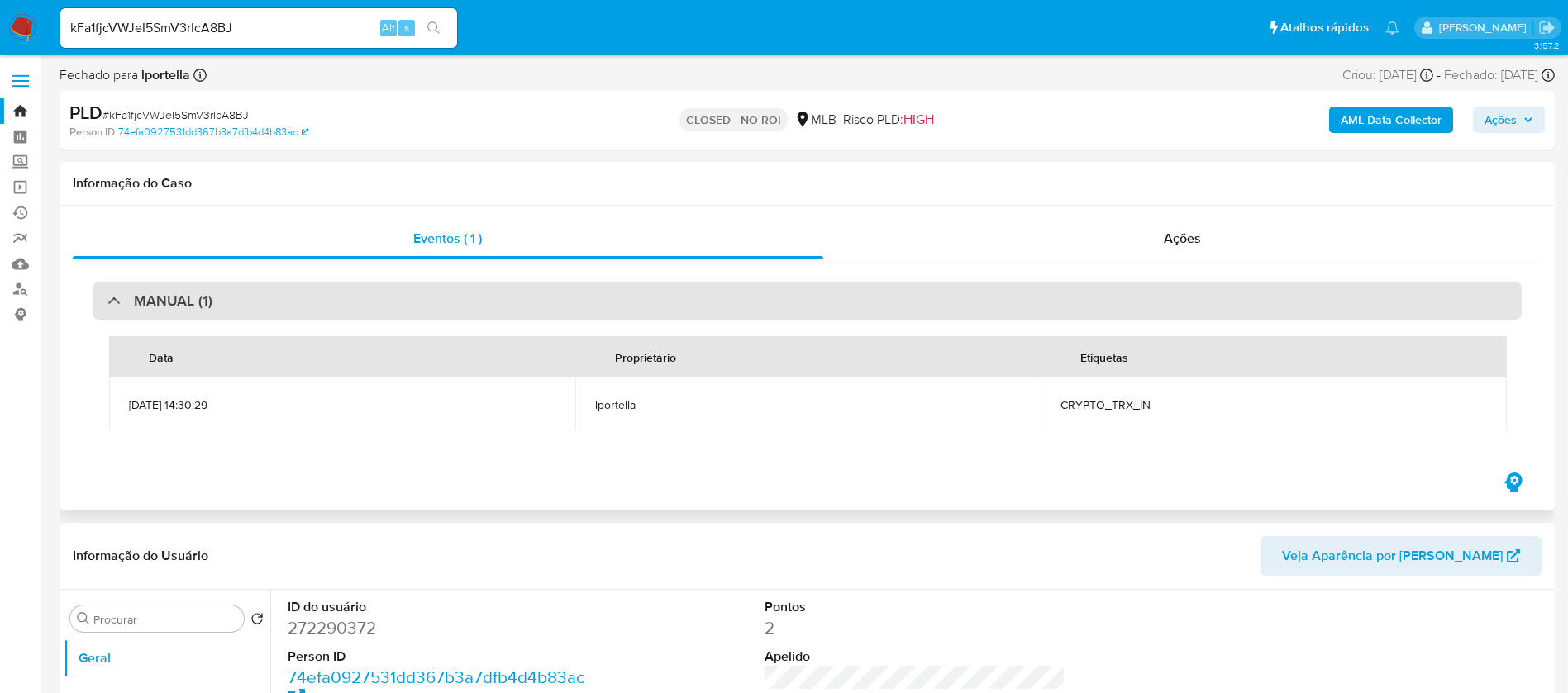
click at [344, 294] on div "MANUAL (1)" at bounding box center [807, 301] width 1429 height 38
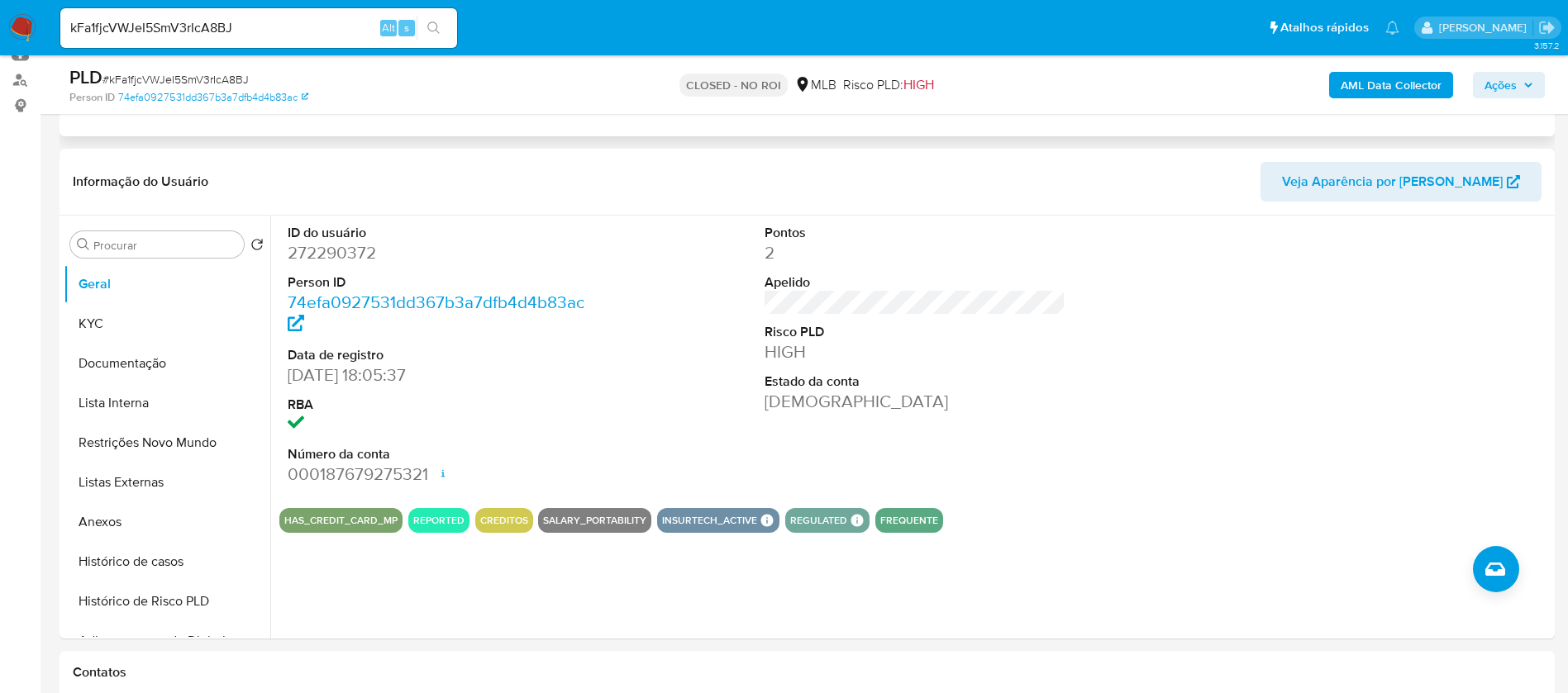
scroll to position [248, 0]
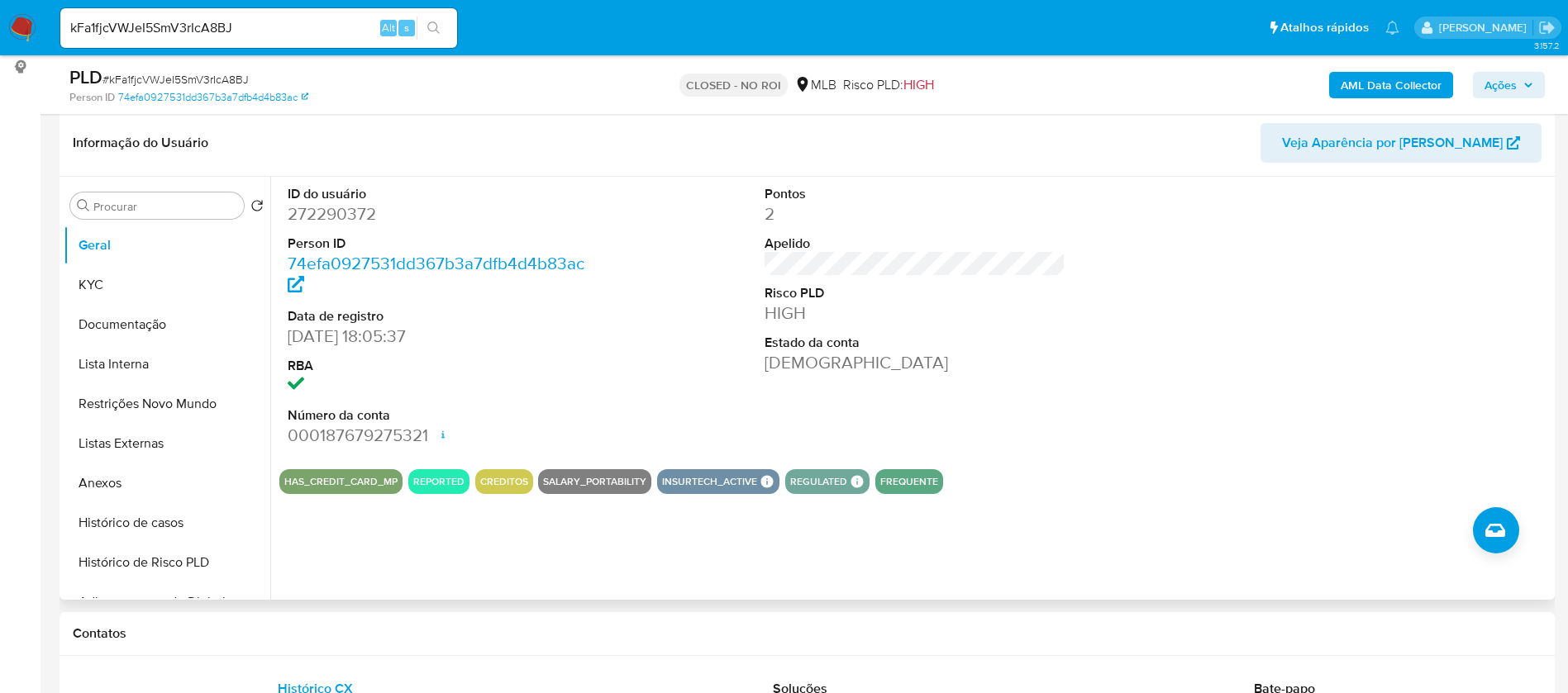
click at [555, 370] on dt "RBA" at bounding box center [439, 366] width 302 height 18
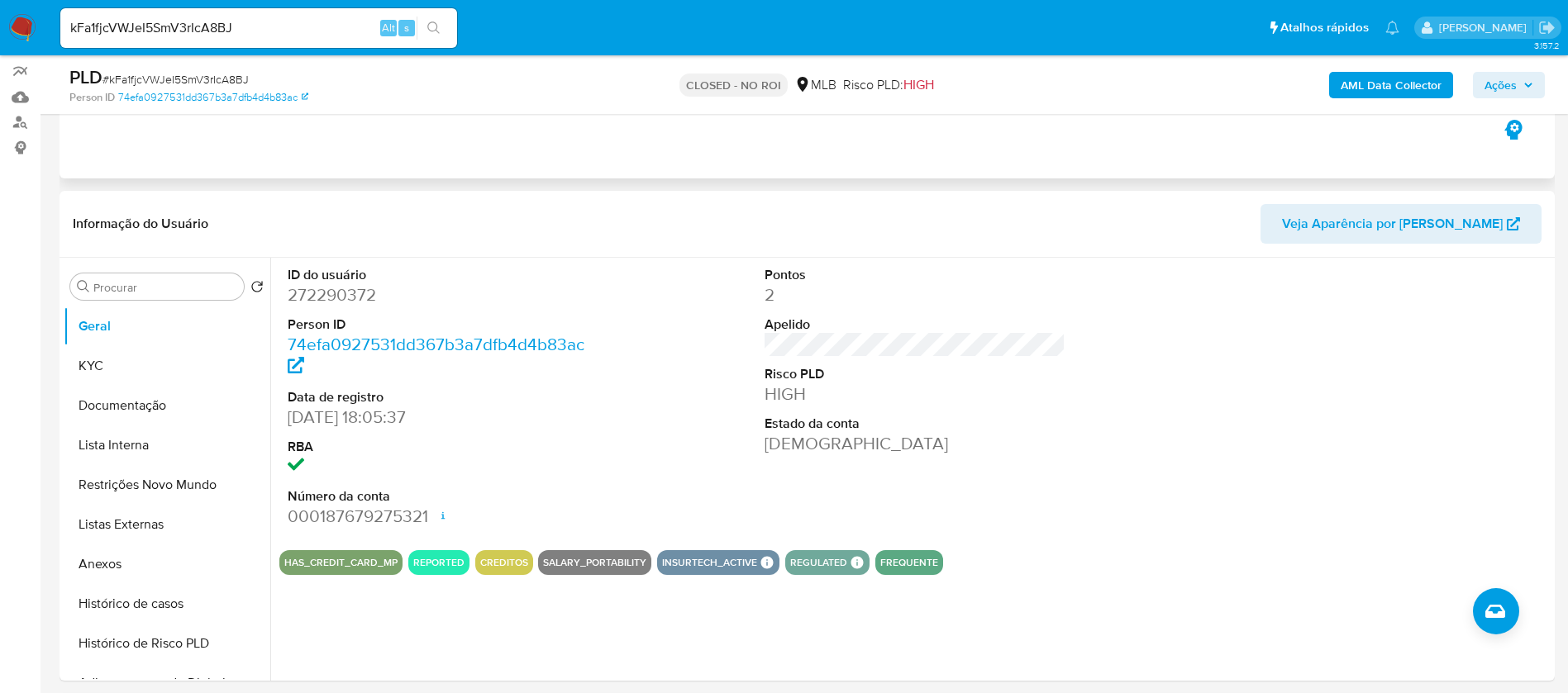
scroll to position [0, 0]
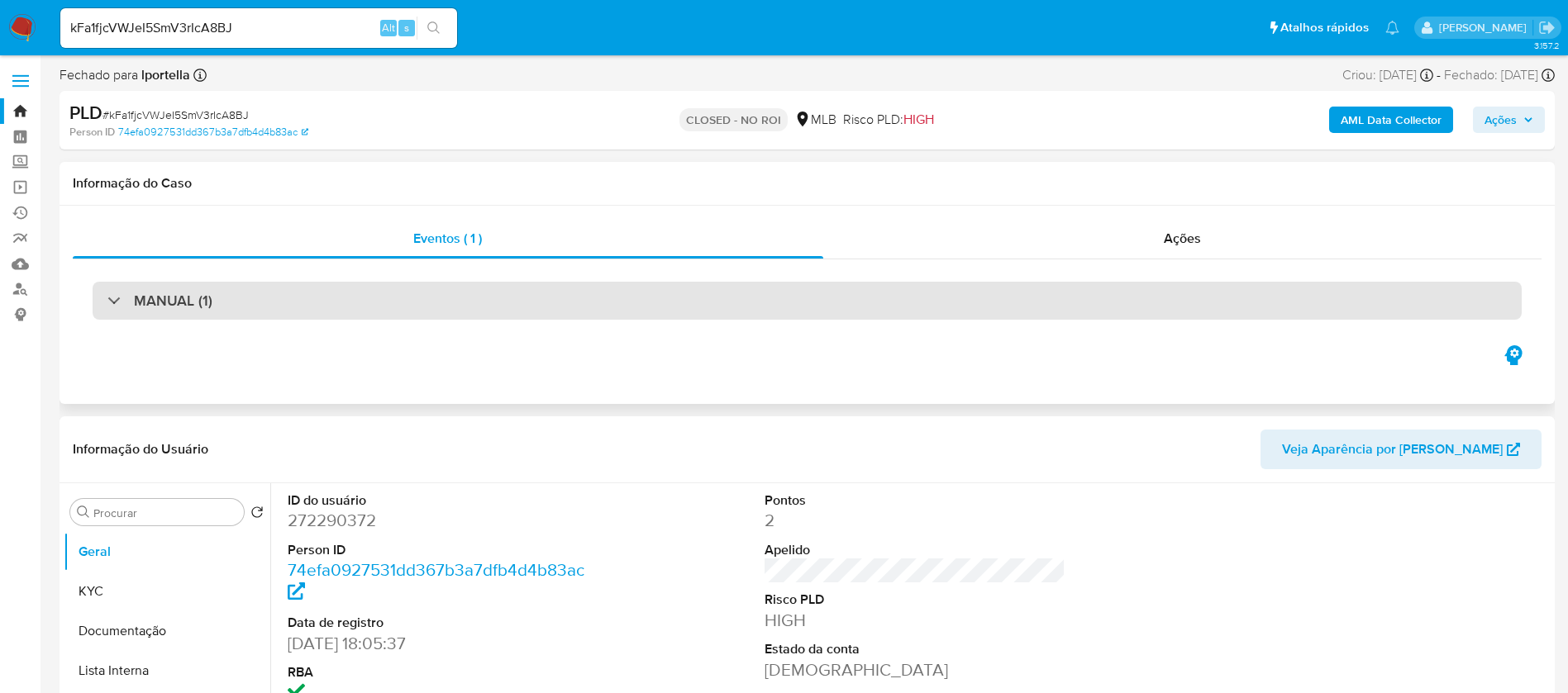
click at [222, 302] on div "MANUAL (1)" at bounding box center [807, 301] width 1429 height 38
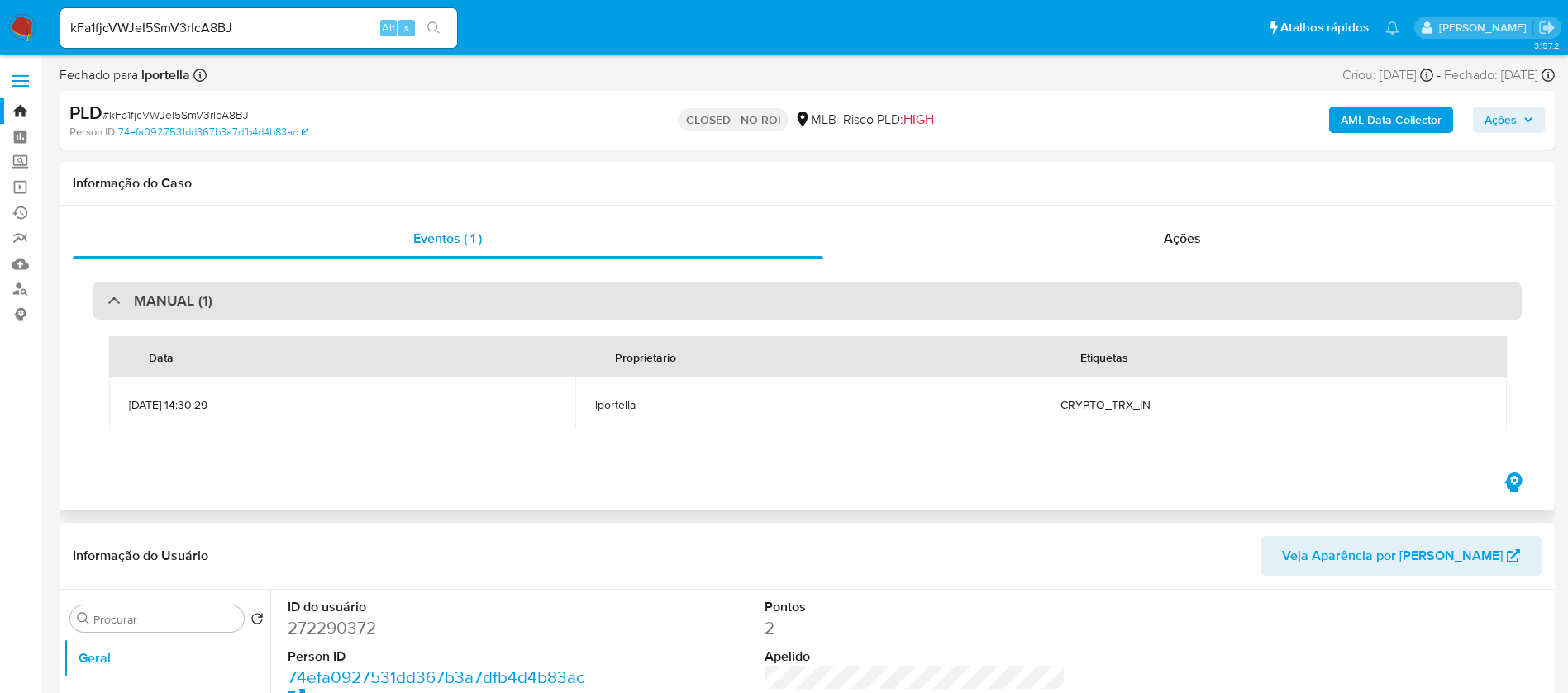
click at [114, 295] on div "MANUAL (1)" at bounding box center [160, 301] width 105 height 18
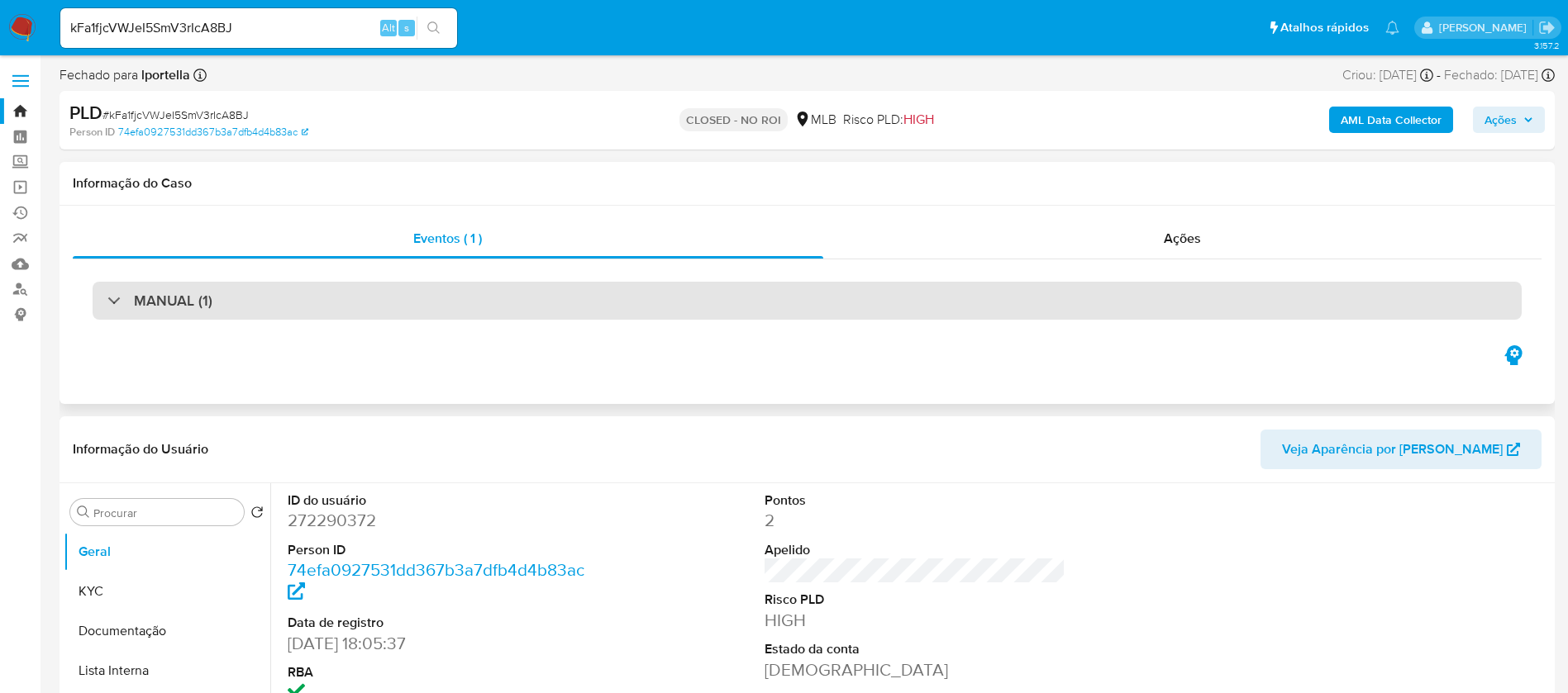
click at [199, 306] on h3 "MANUAL (1)" at bounding box center [173, 301] width 78 height 18
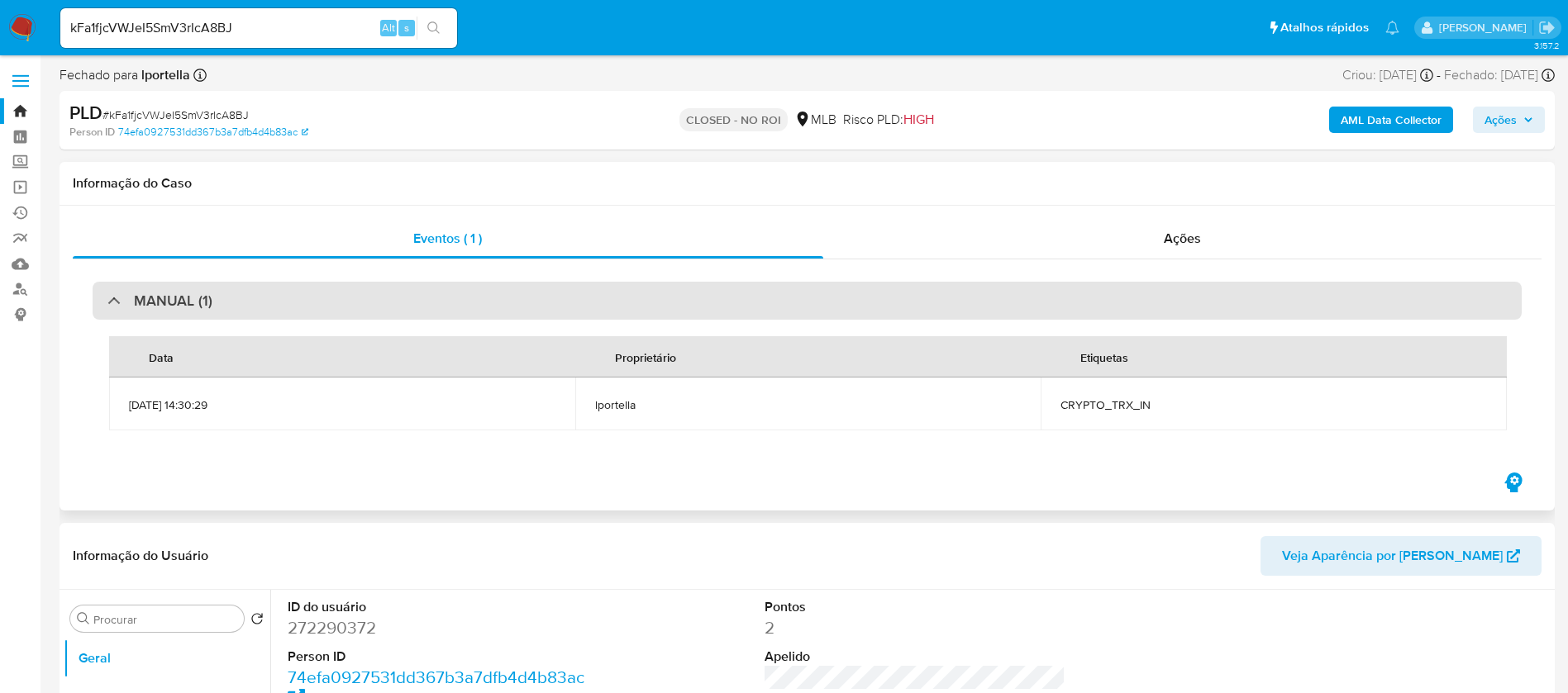
click at [199, 302] on h3 "MANUAL (1)" at bounding box center [173, 301] width 78 height 18
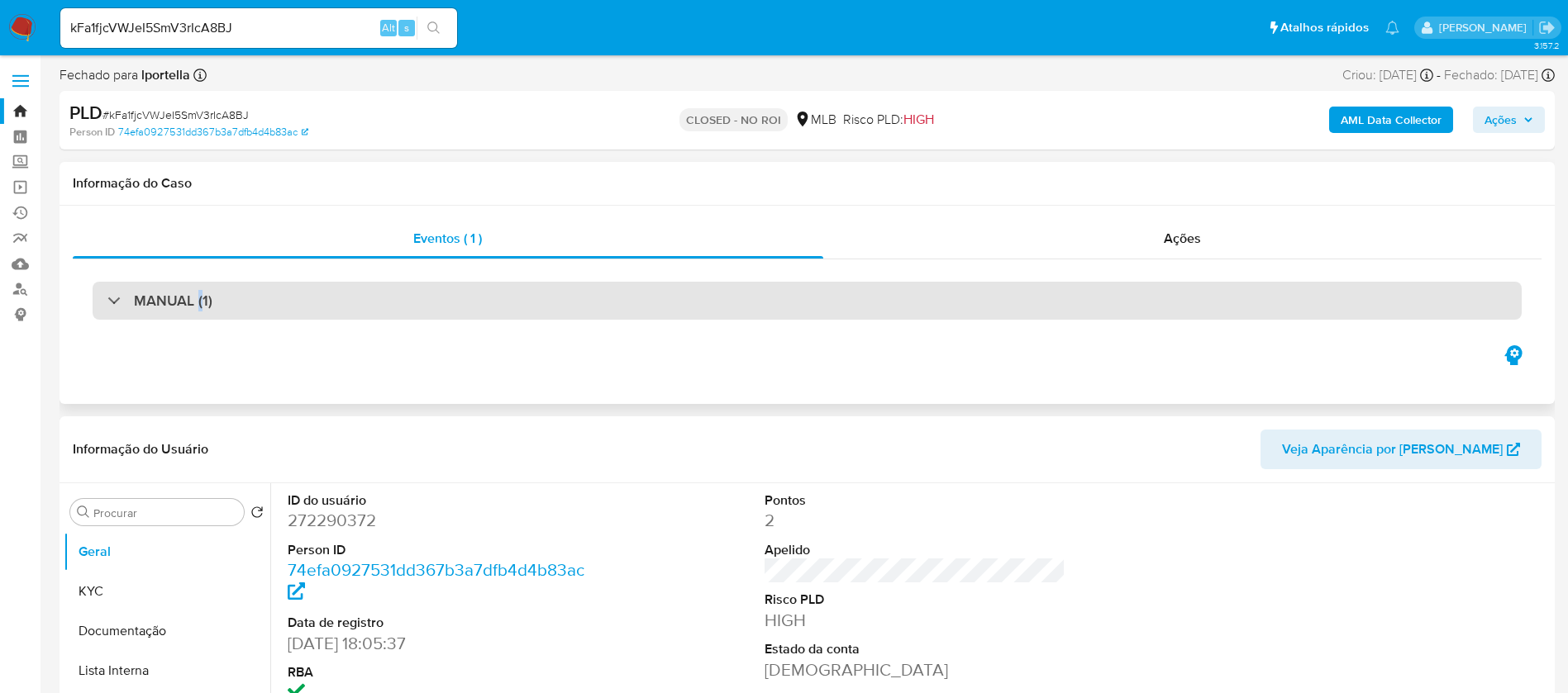
click at [199, 302] on h3 "MANUAL (1)" at bounding box center [173, 301] width 78 height 18
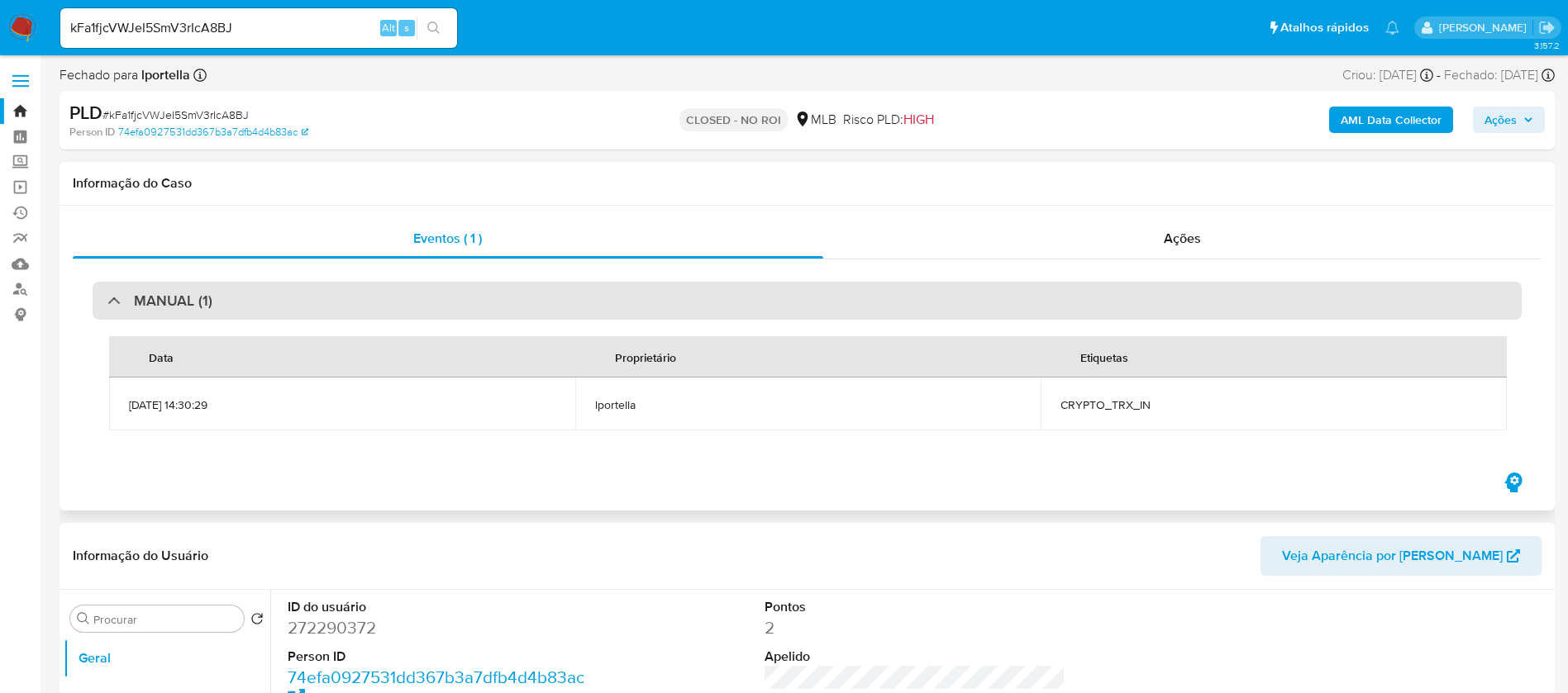
click at [206, 301] on h3 "MANUAL (1)" at bounding box center [173, 301] width 78 height 18
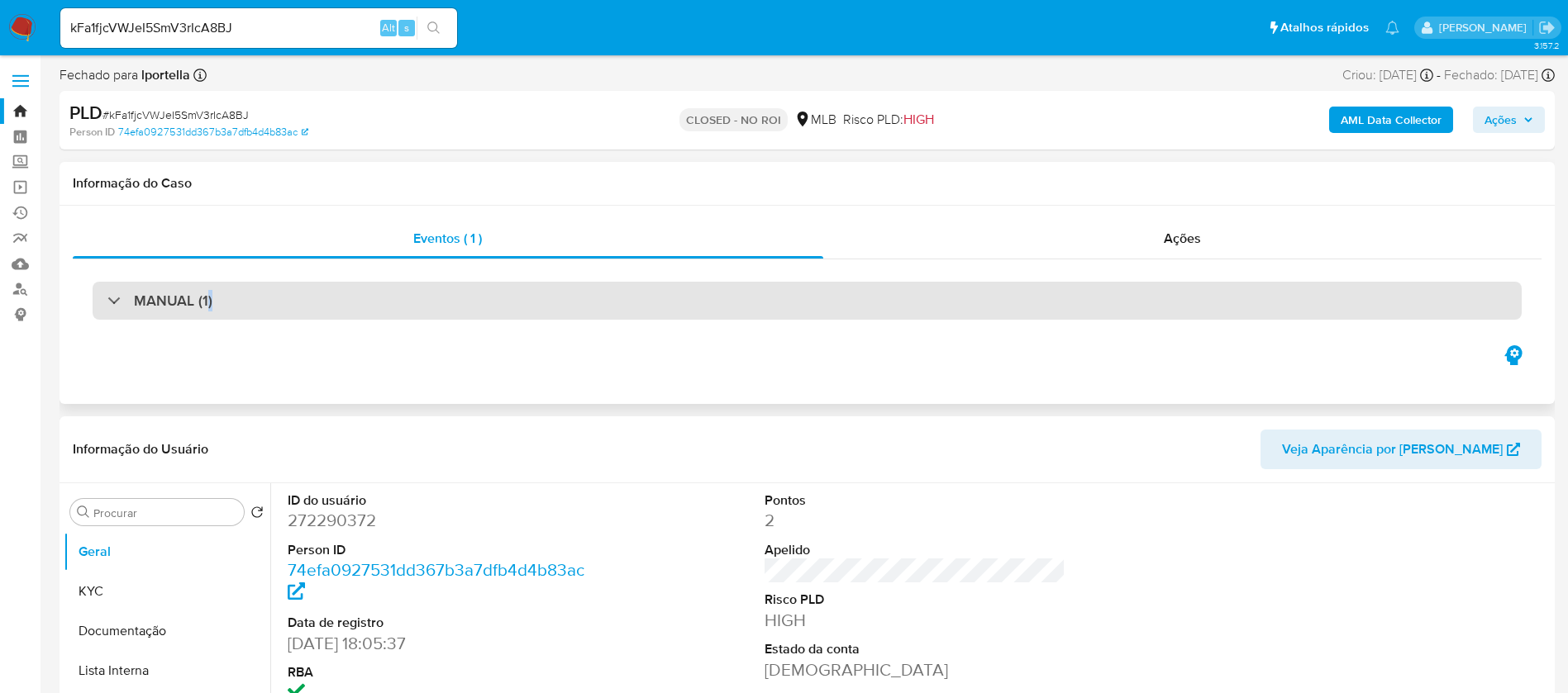
click at [207, 301] on h3 "MANUAL (1)" at bounding box center [173, 301] width 78 height 18
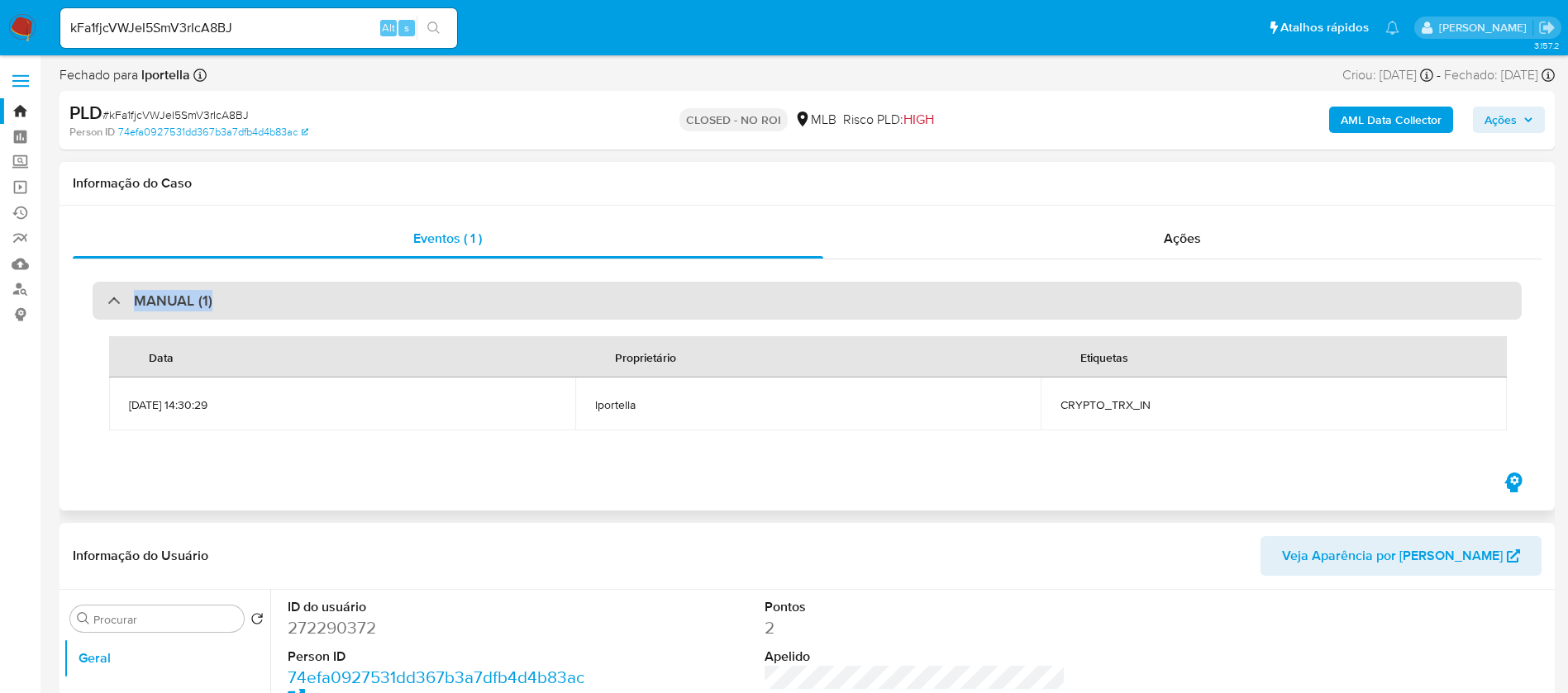
click at [207, 301] on h3 "MANUAL (1)" at bounding box center [173, 301] width 78 height 18
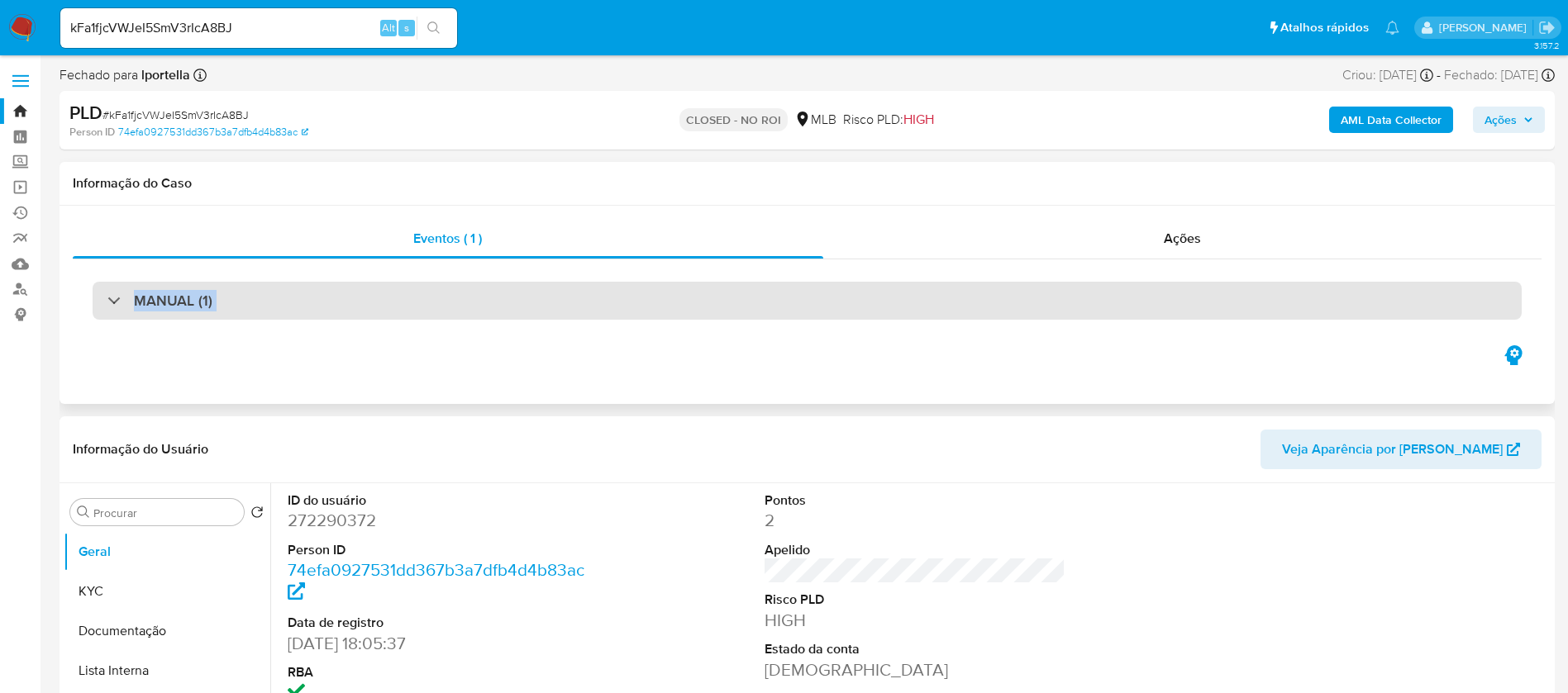
click at [207, 301] on h3 "MANUAL (1)" at bounding box center [173, 301] width 78 height 18
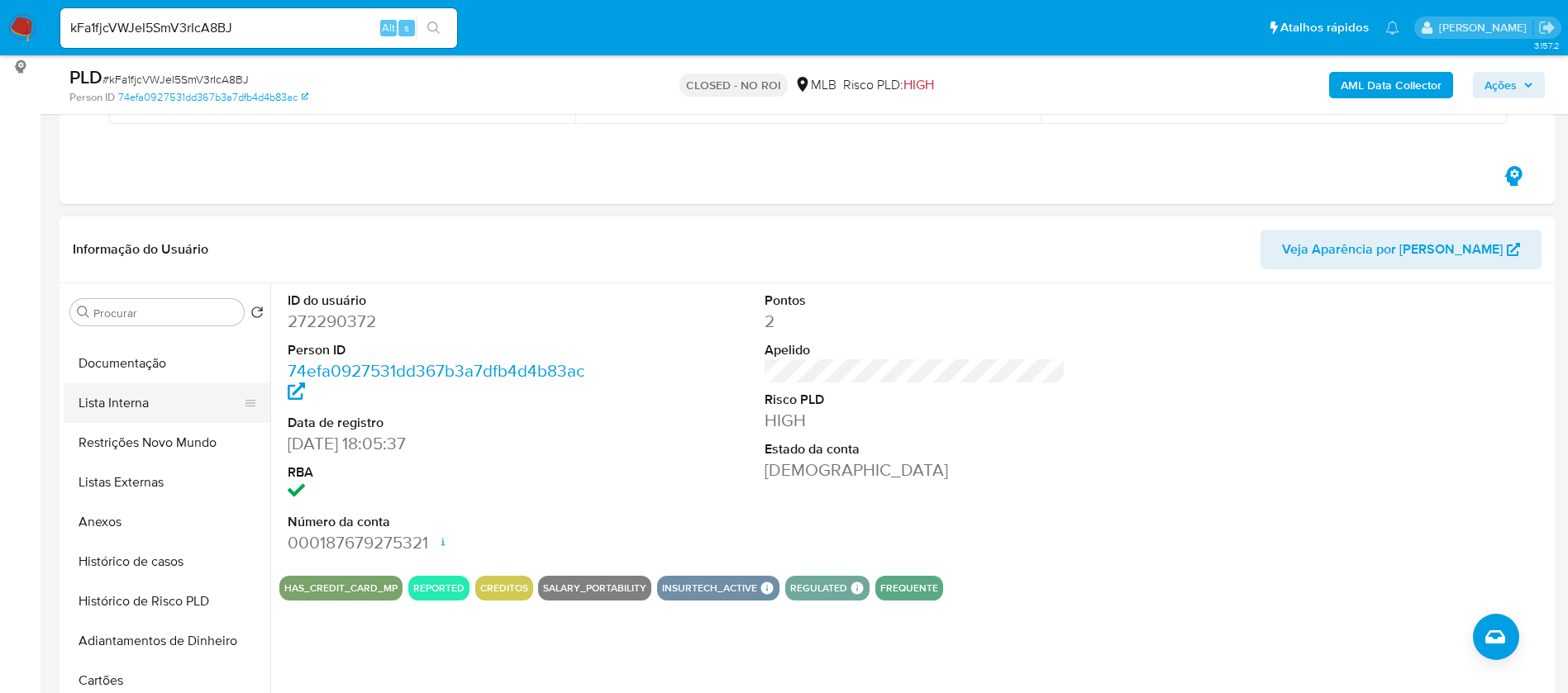
scroll to position [124, 0]
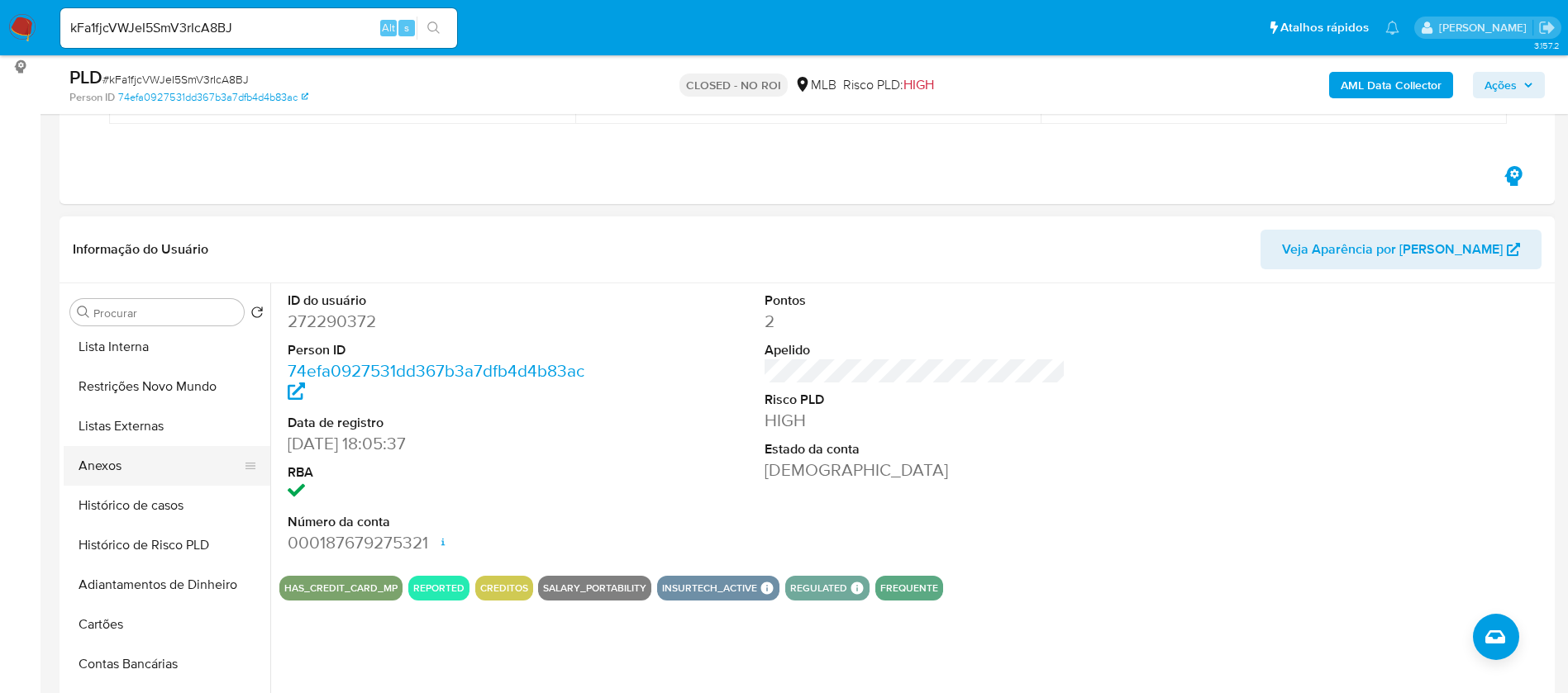
click at [110, 466] on button "Anexos" at bounding box center [160, 466] width 194 height 40
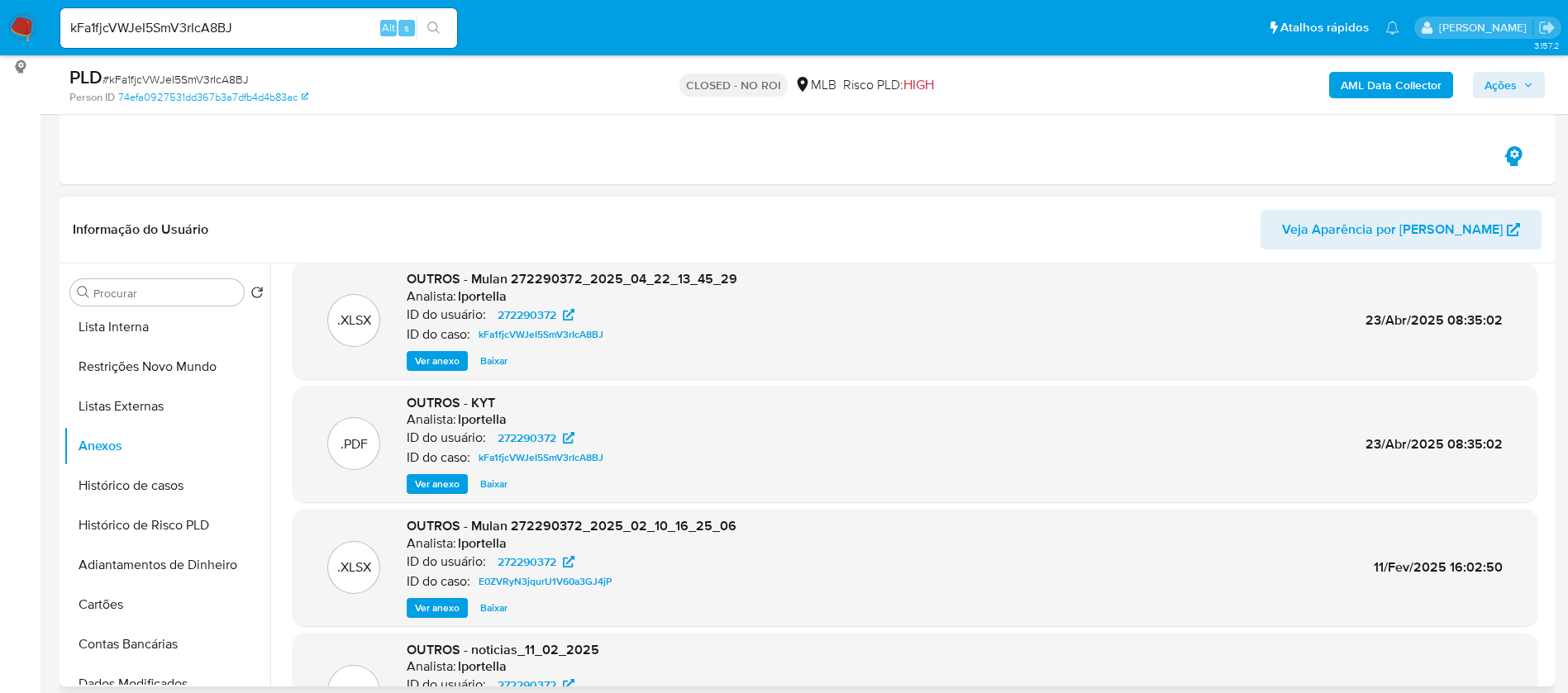
scroll to position [0, 0]
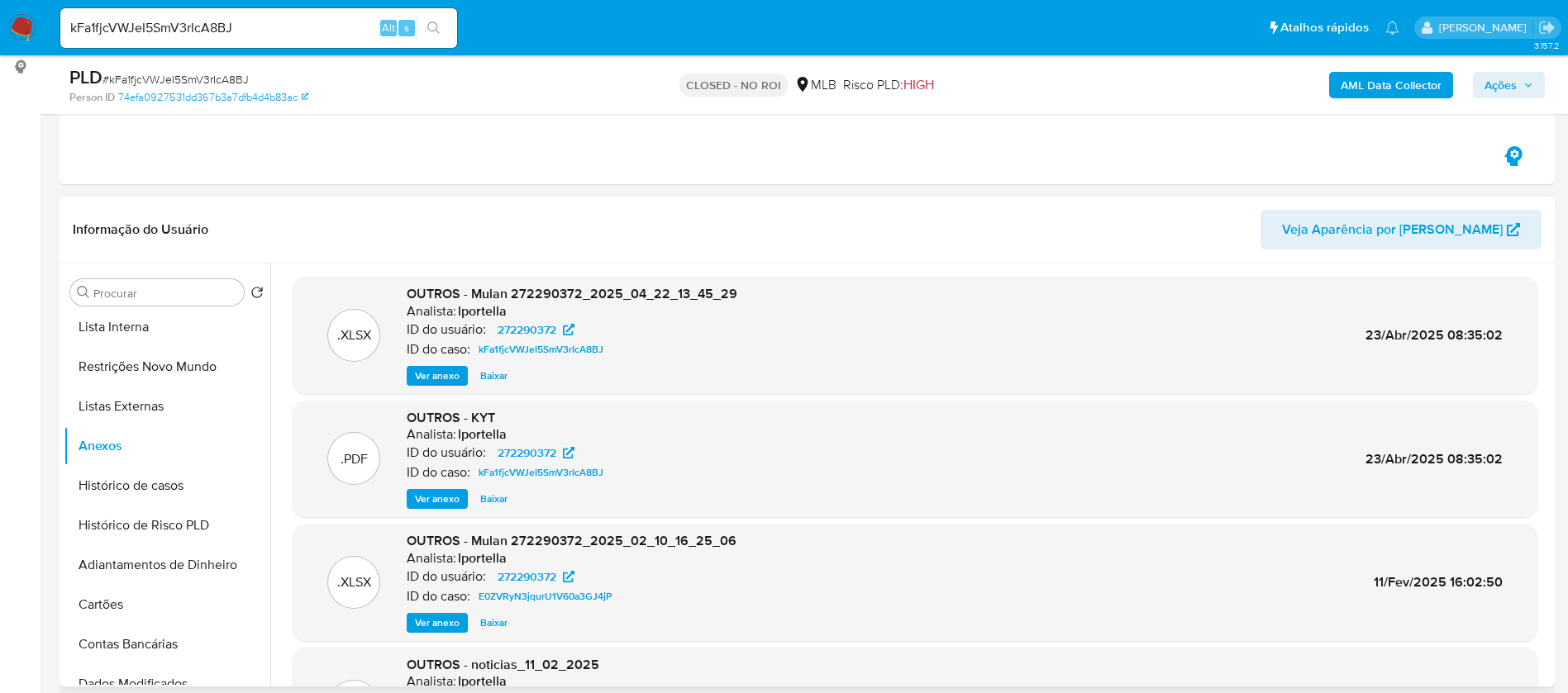
click at [491, 495] on span "Baixar" at bounding box center [494, 499] width 28 height 17
click at [492, 377] on span "Baixar" at bounding box center [494, 376] width 28 height 17
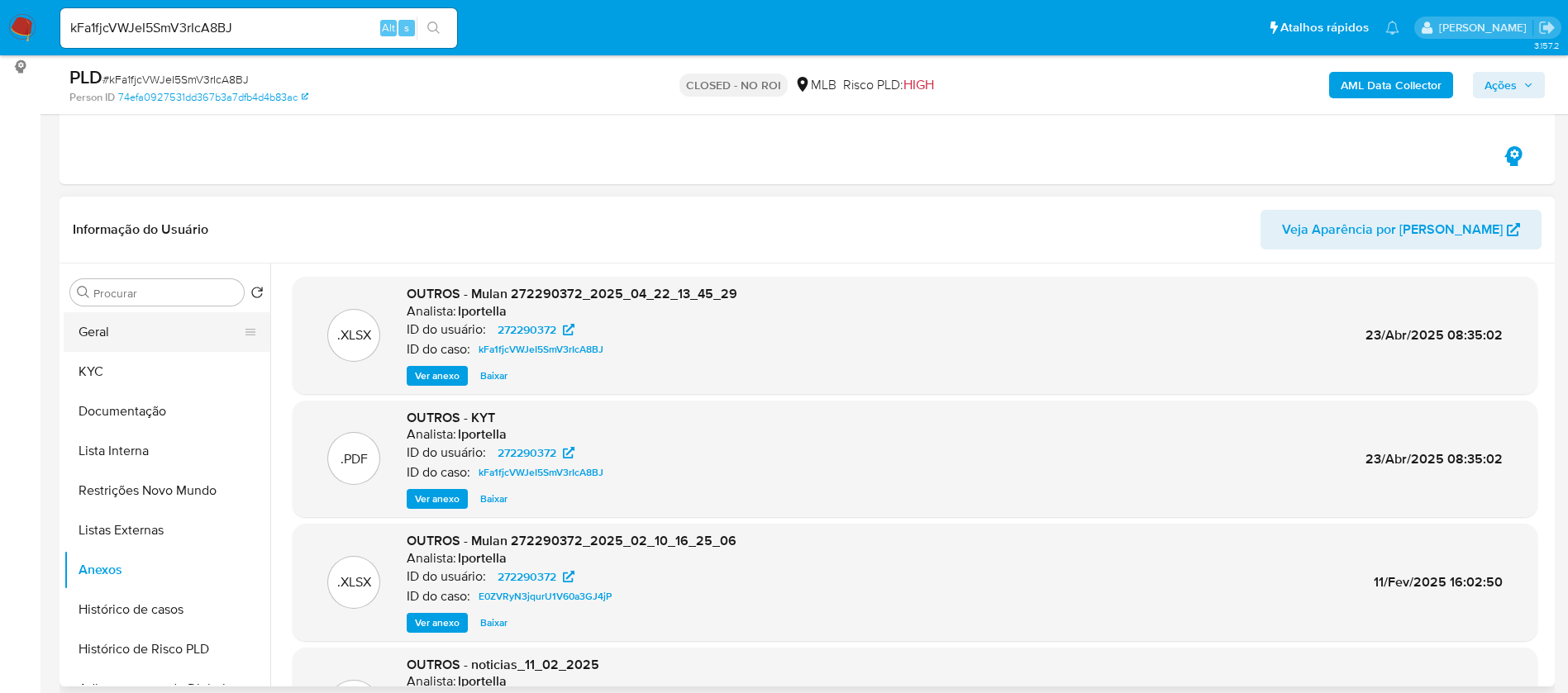
click at [129, 336] on button "Geral" at bounding box center [160, 332] width 194 height 40
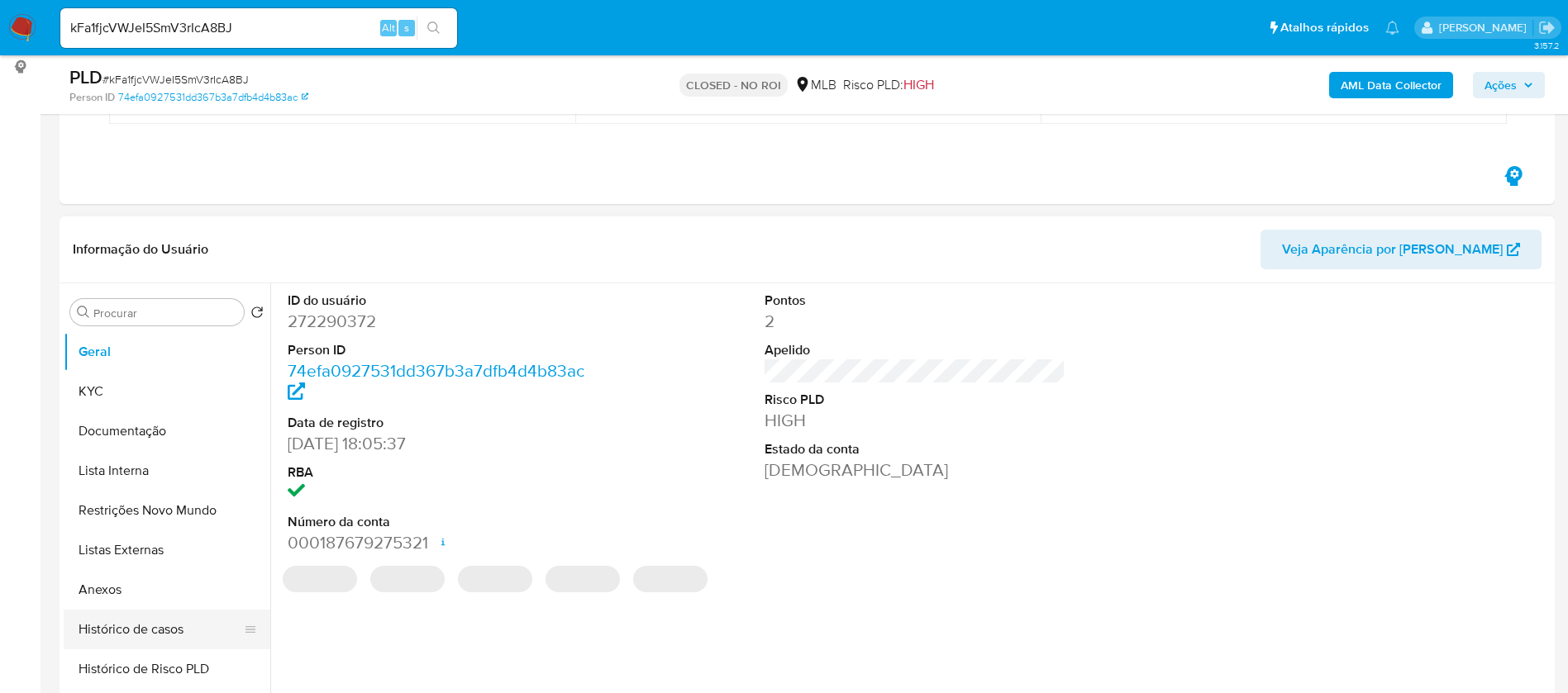
click at [133, 620] on button "Histórico de casos" at bounding box center [160, 630] width 194 height 40
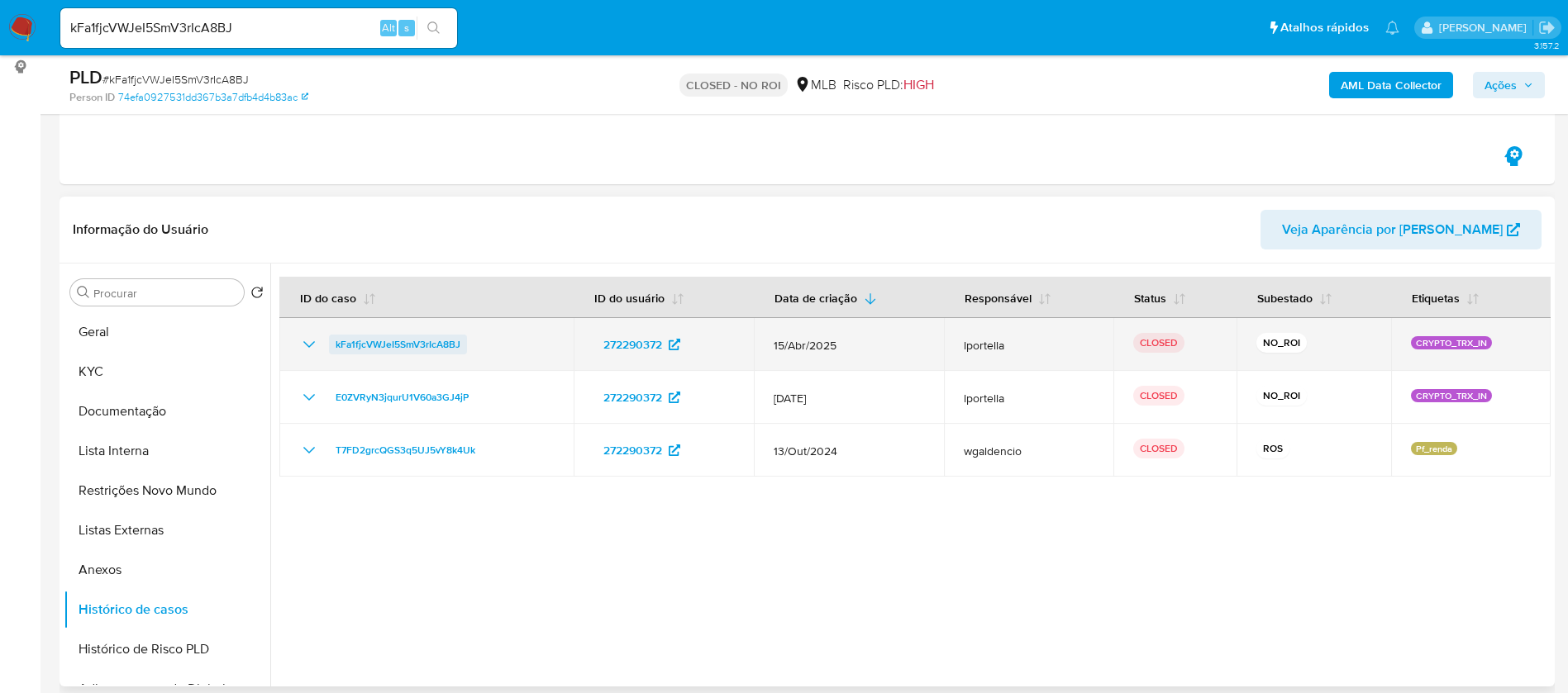
click at [393, 343] on span "kFa1fjcVWJeI5SmV3rIcA8BJ" at bounding box center [398, 344] width 125 height 20
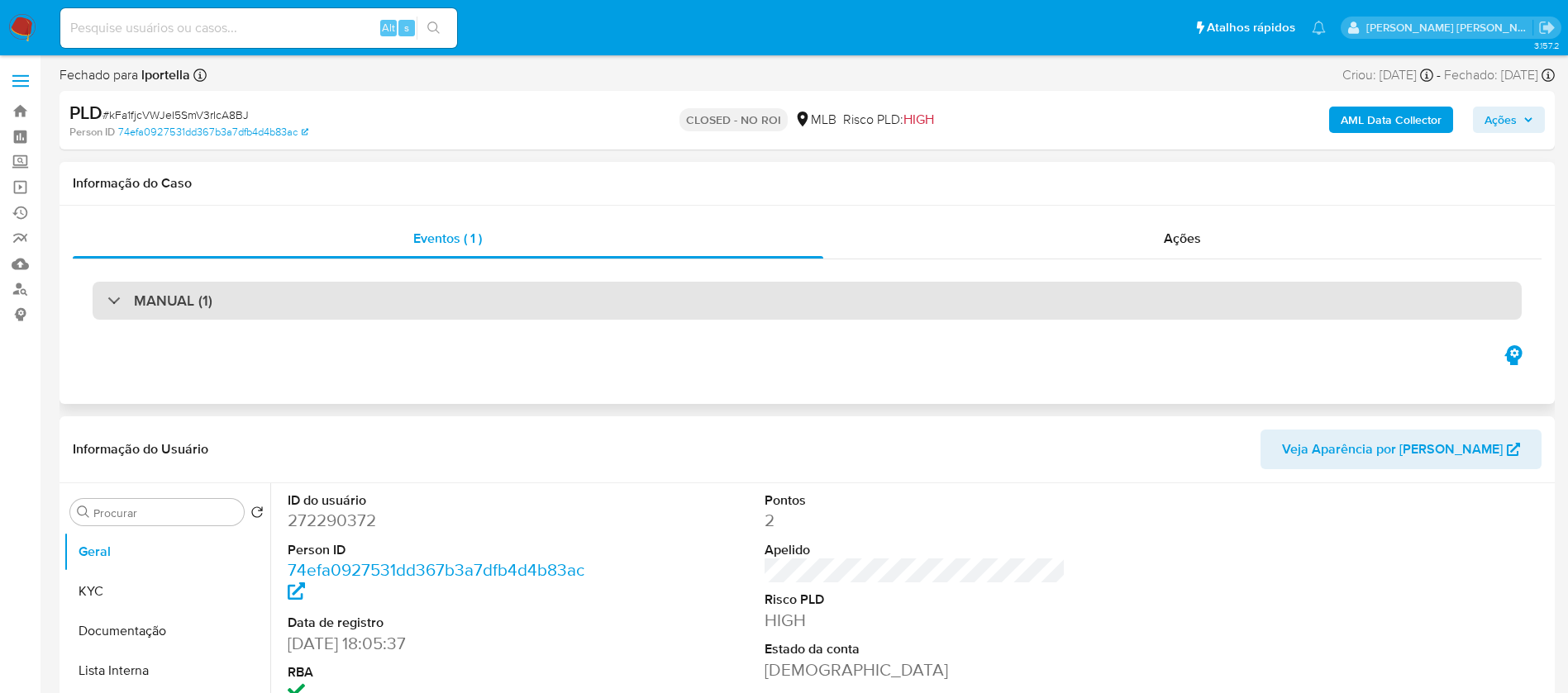
select select "10"
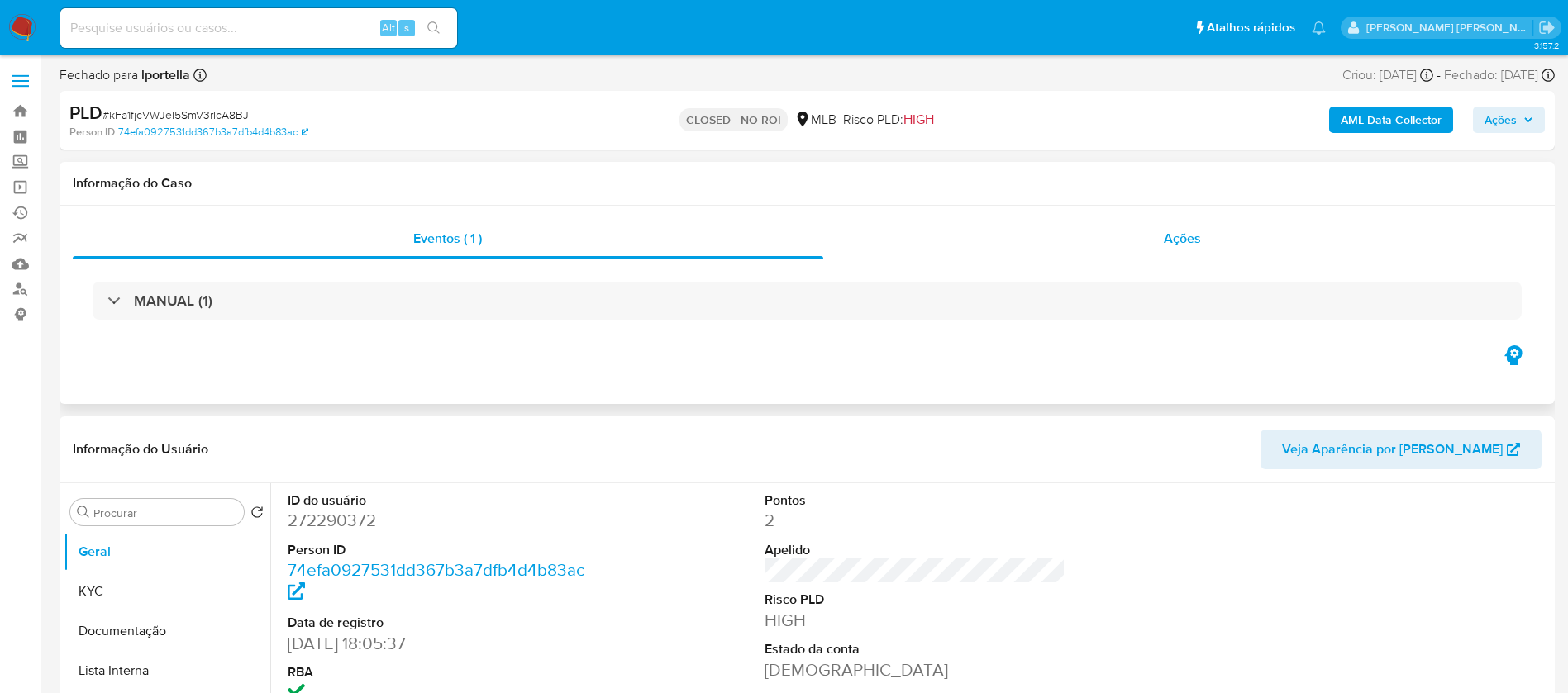
click at [1178, 240] on span "Ações" at bounding box center [1182, 238] width 38 height 19
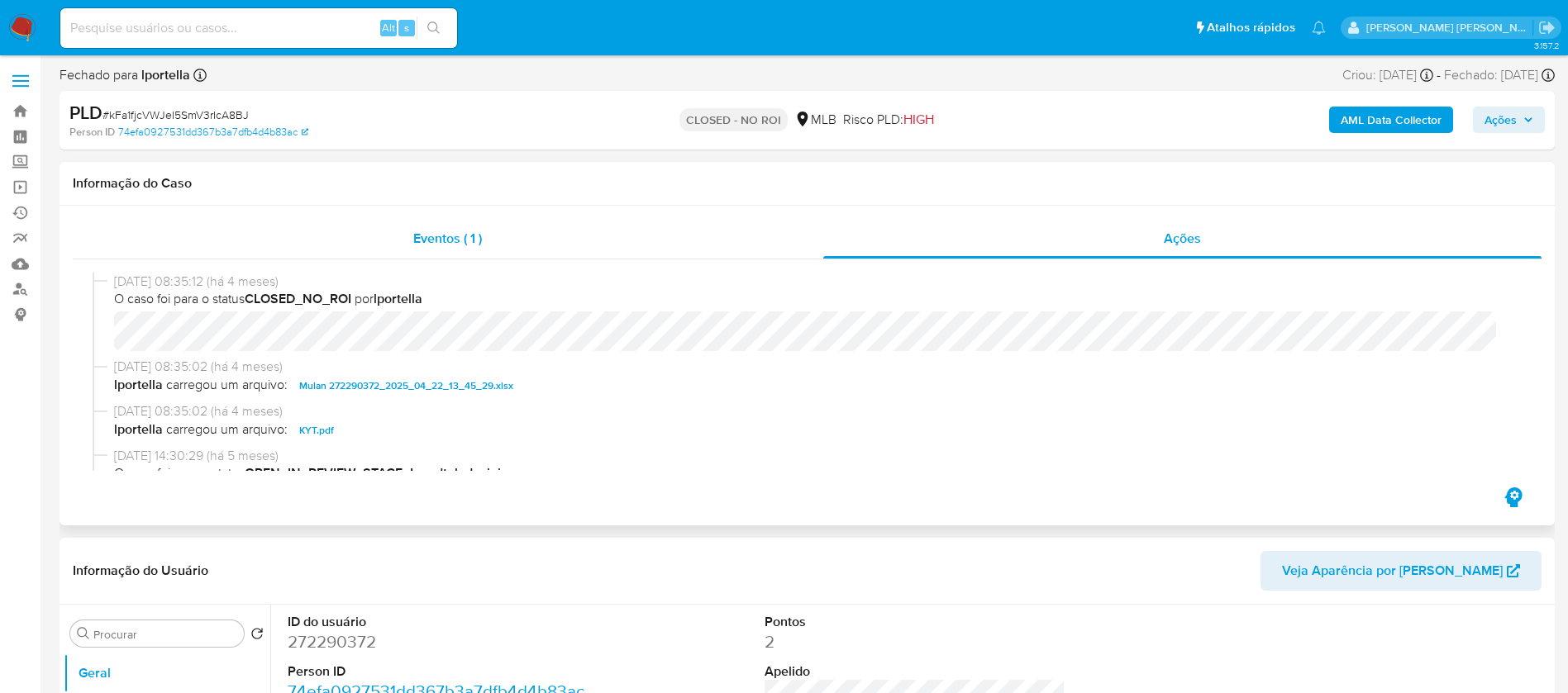
click at [450, 234] on span "Eventos ( 1 )" at bounding box center [447, 238] width 68 height 19
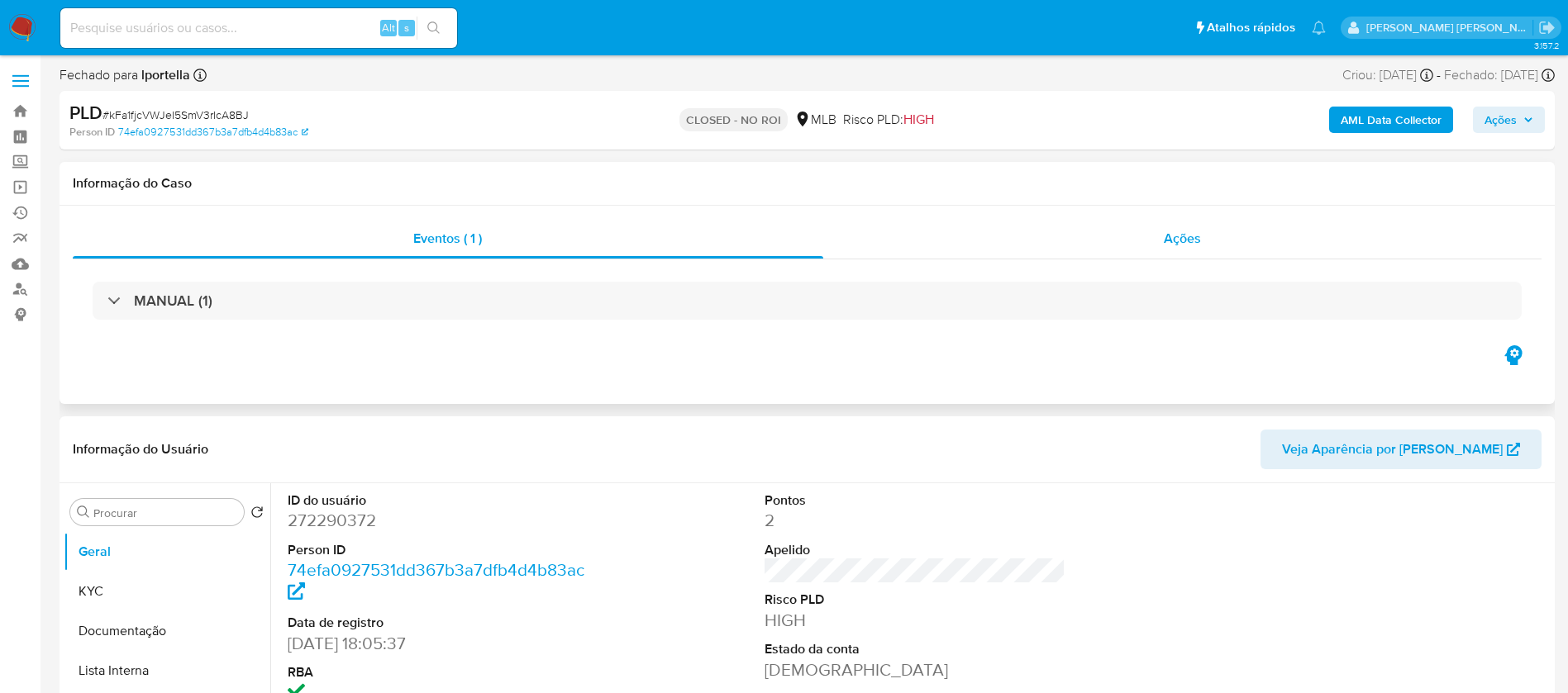
click at [1197, 243] on span "Ações" at bounding box center [1182, 238] width 38 height 19
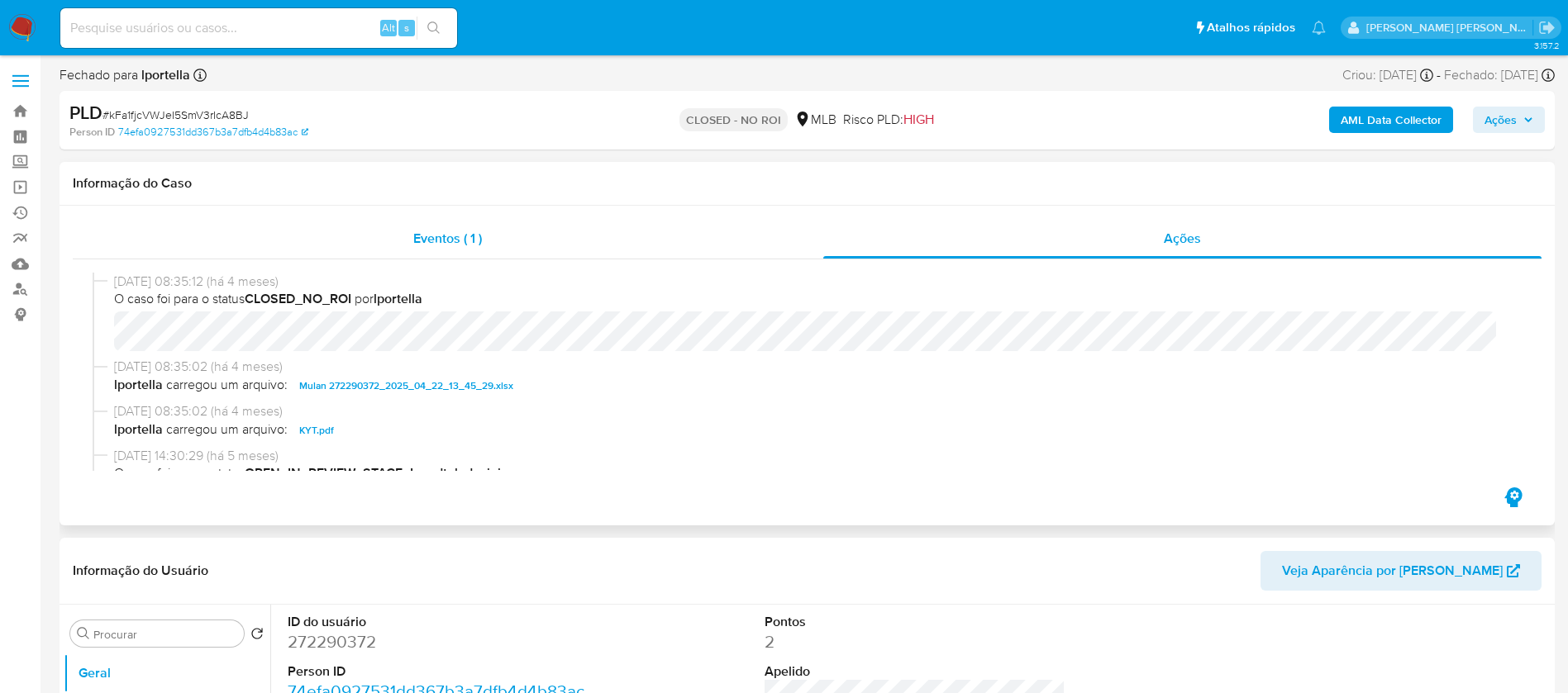
click at [457, 236] on span "Eventos ( 1 )" at bounding box center [447, 238] width 68 height 19
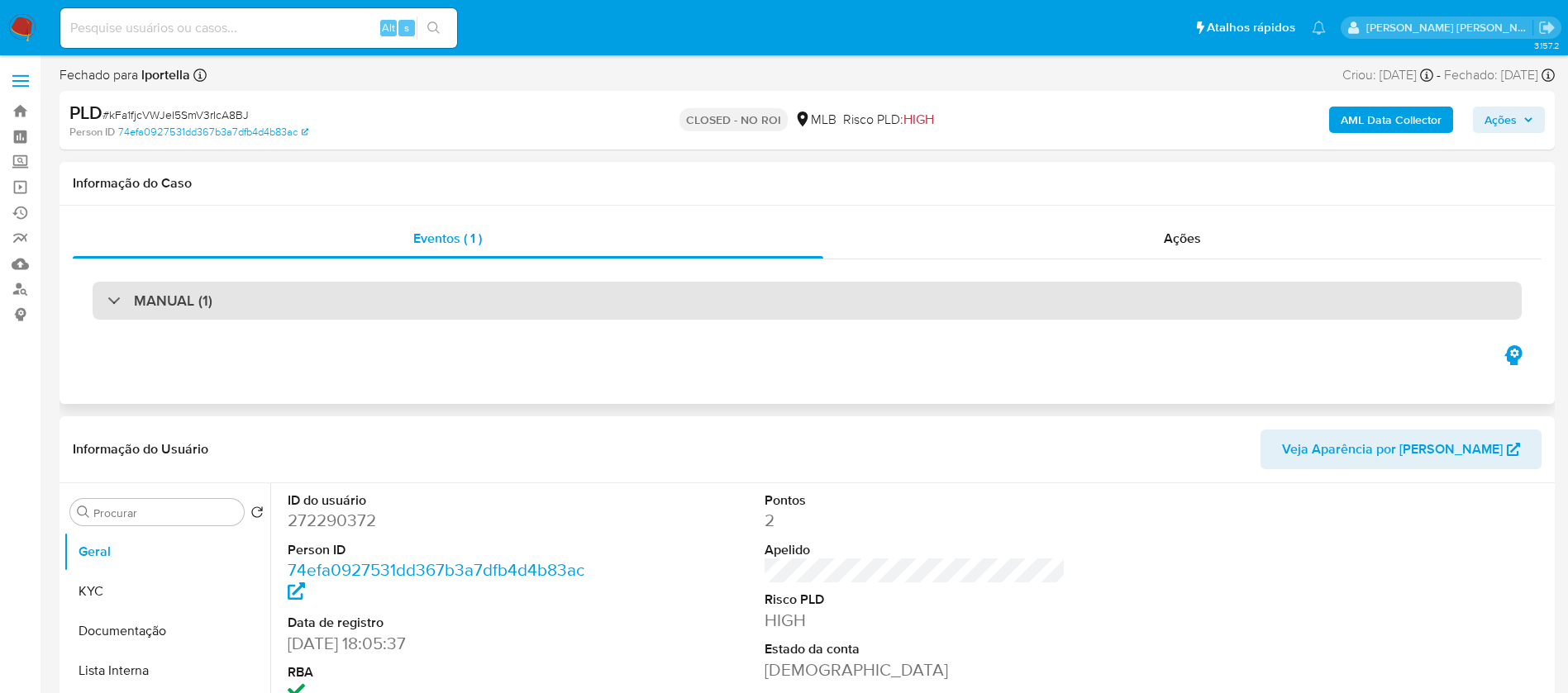
click at [360, 294] on div "MANUAL (1)" at bounding box center [807, 301] width 1429 height 38
